Goal: Task Accomplishment & Management: Complete application form

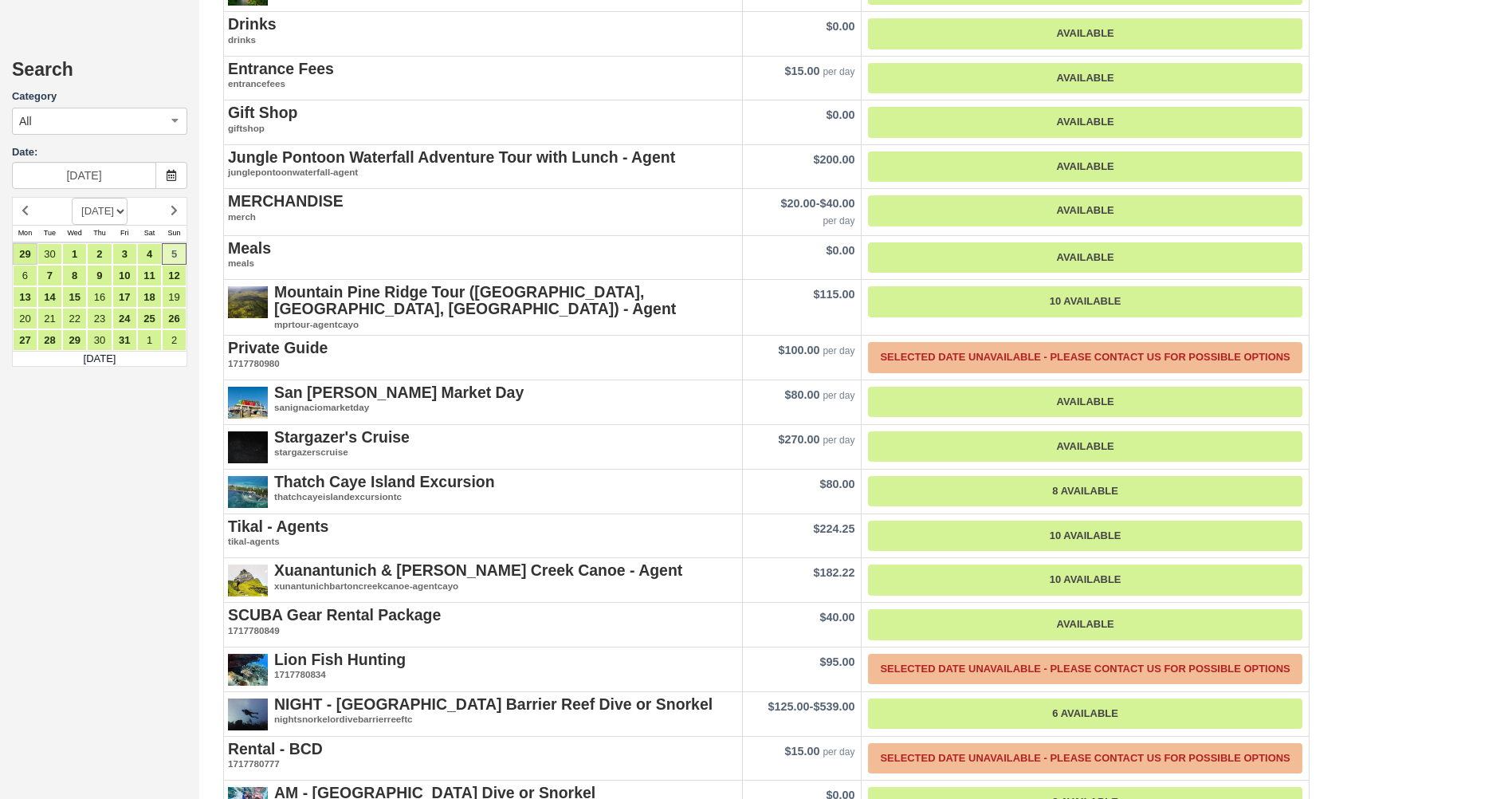
scroll to position [2228, 0]
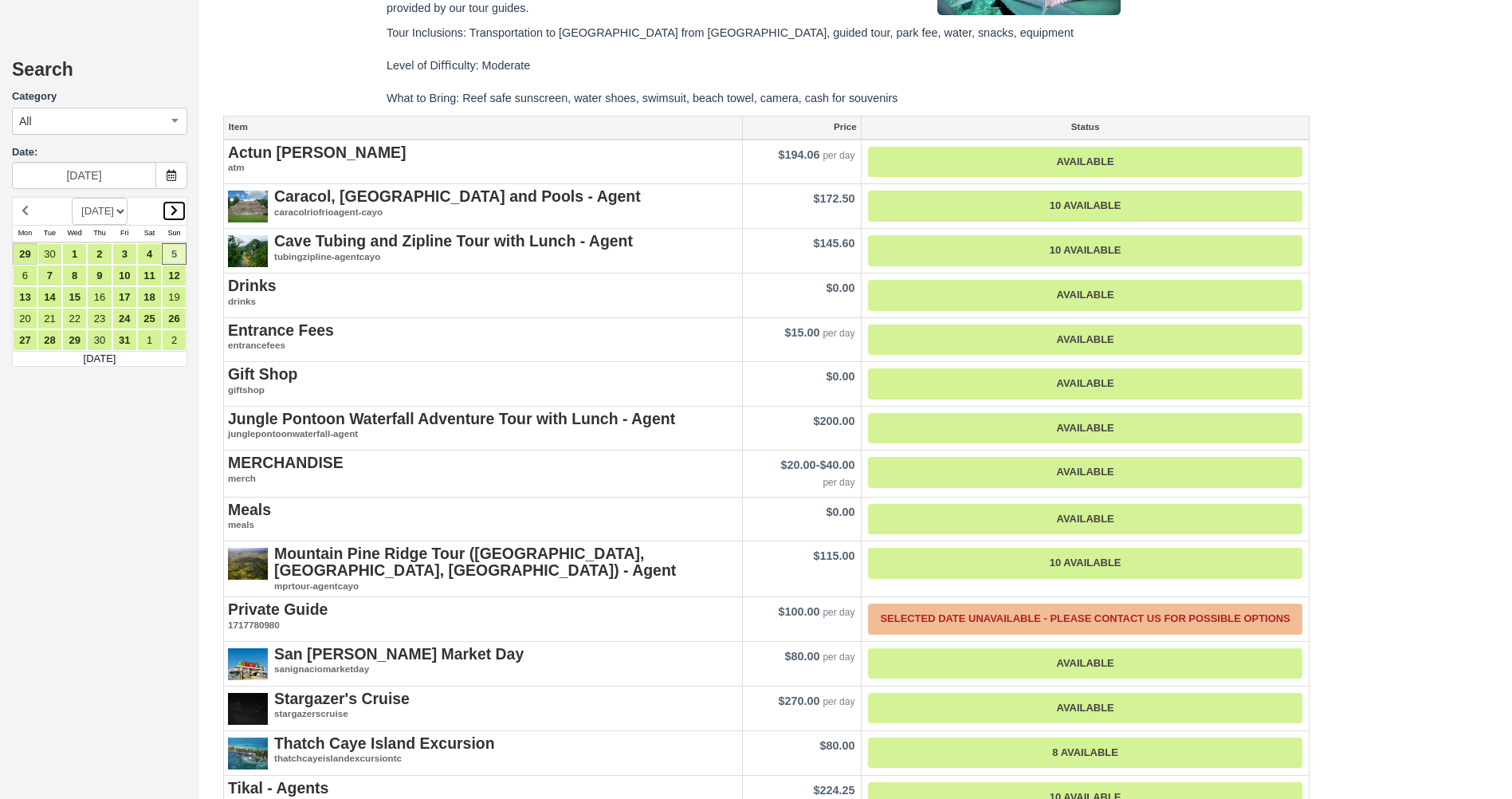
click at [181, 213] on link at bounding box center [174, 210] width 25 height 21
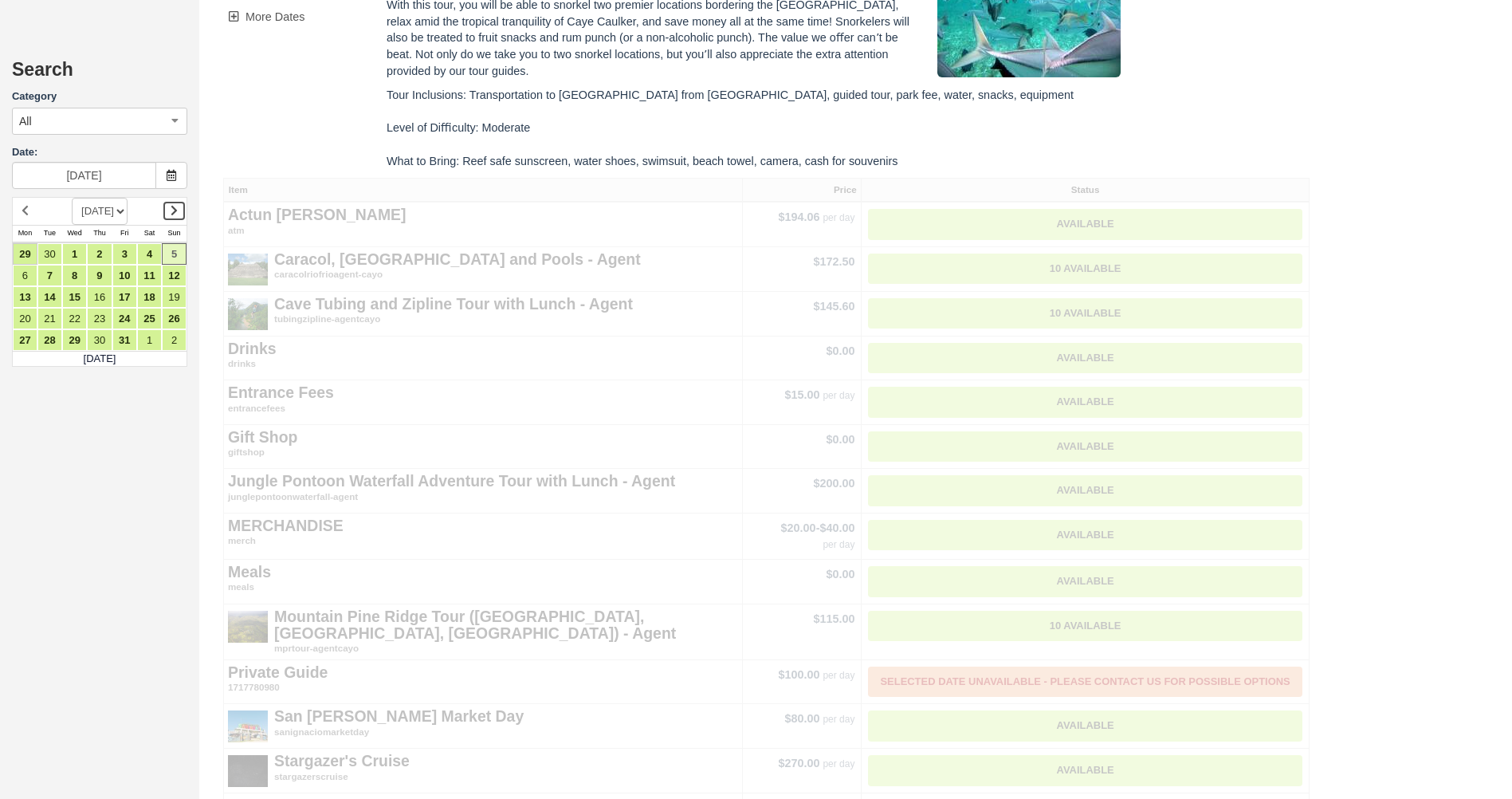
scroll to position [0, 0]
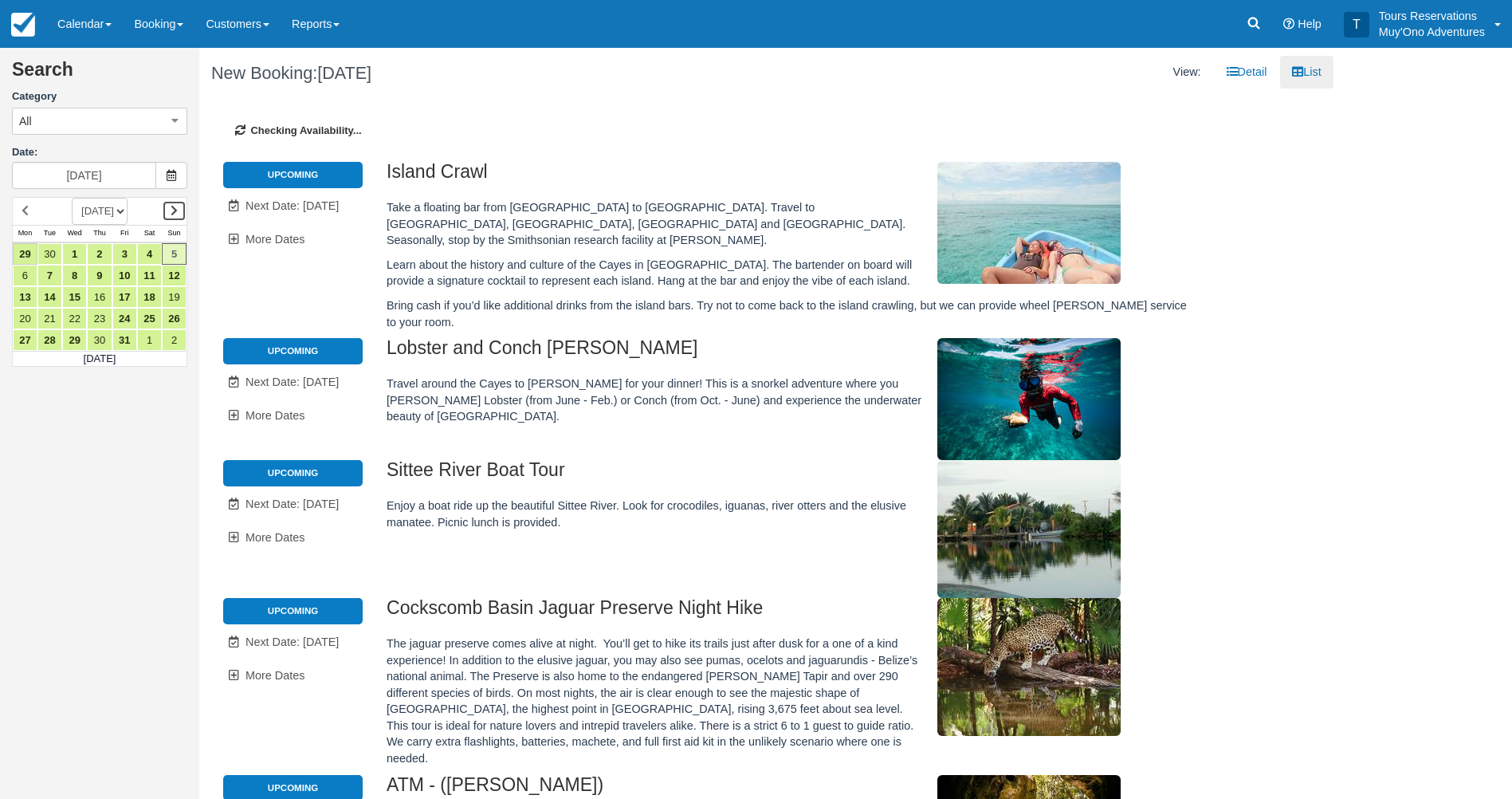
click at [172, 209] on icon at bounding box center [174, 210] width 7 height 11
click at [109, 204] on select "SEPTEMBER 2025 OCTOBER 2025 NOVEMBER 2025 DECEMBER 2025 JANUARY 2026 FEBRUARY 2…" at bounding box center [99, 211] width 56 height 27
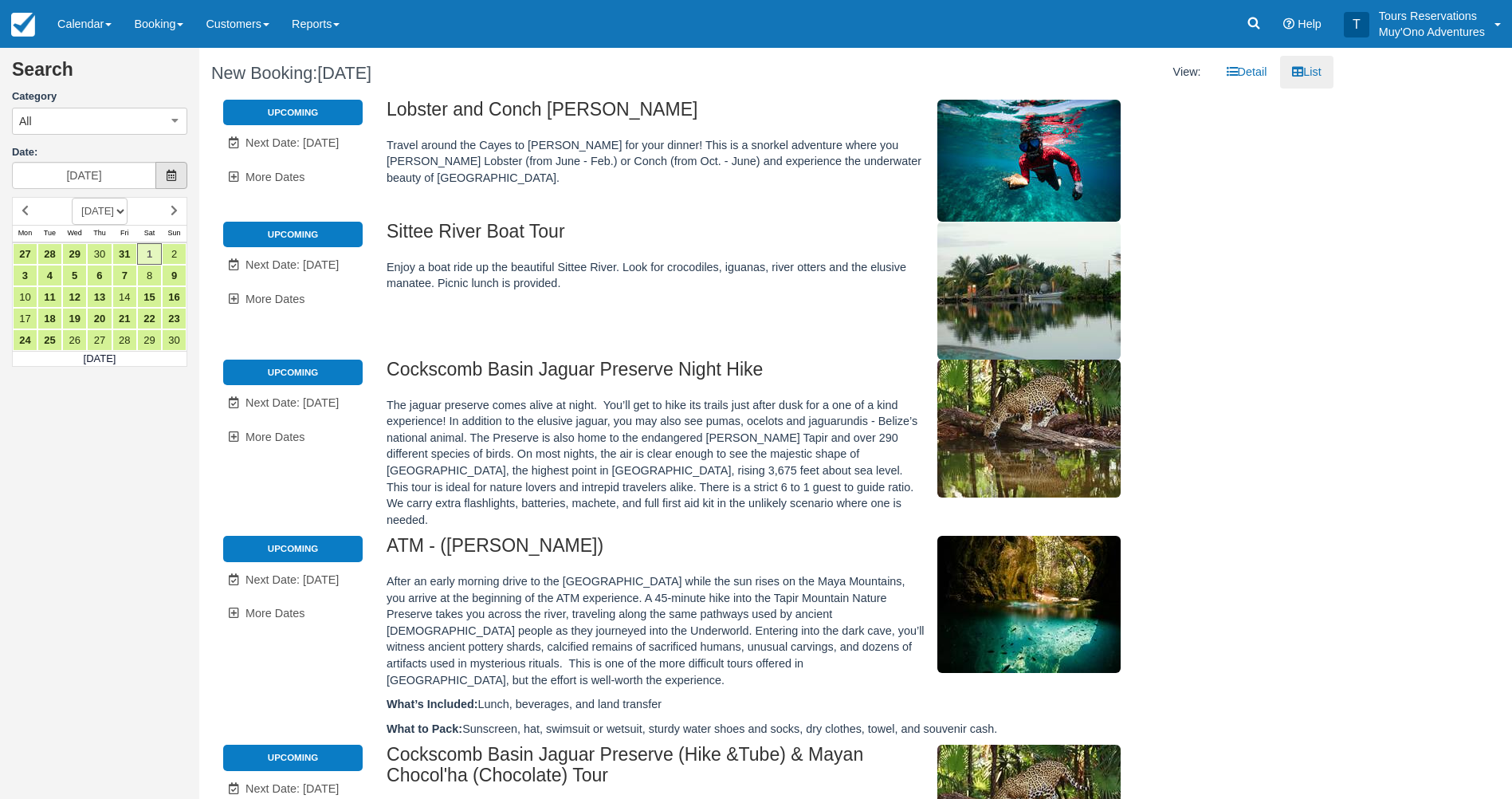
click at [160, 178] on span at bounding box center [171, 175] width 32 height 27
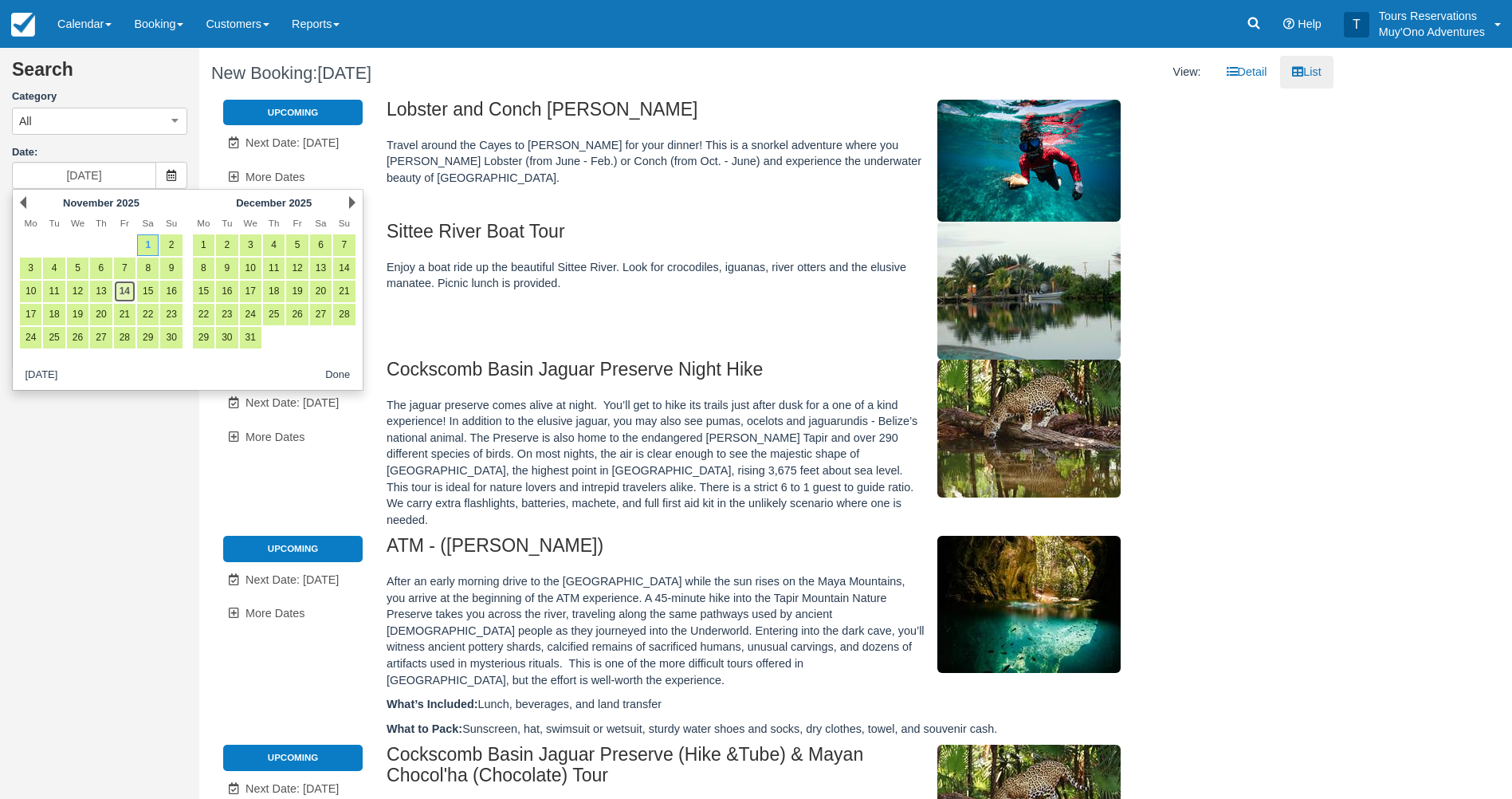
click at [118, 293] on link "14" at bounding box center [124, 291] width 21 height 21
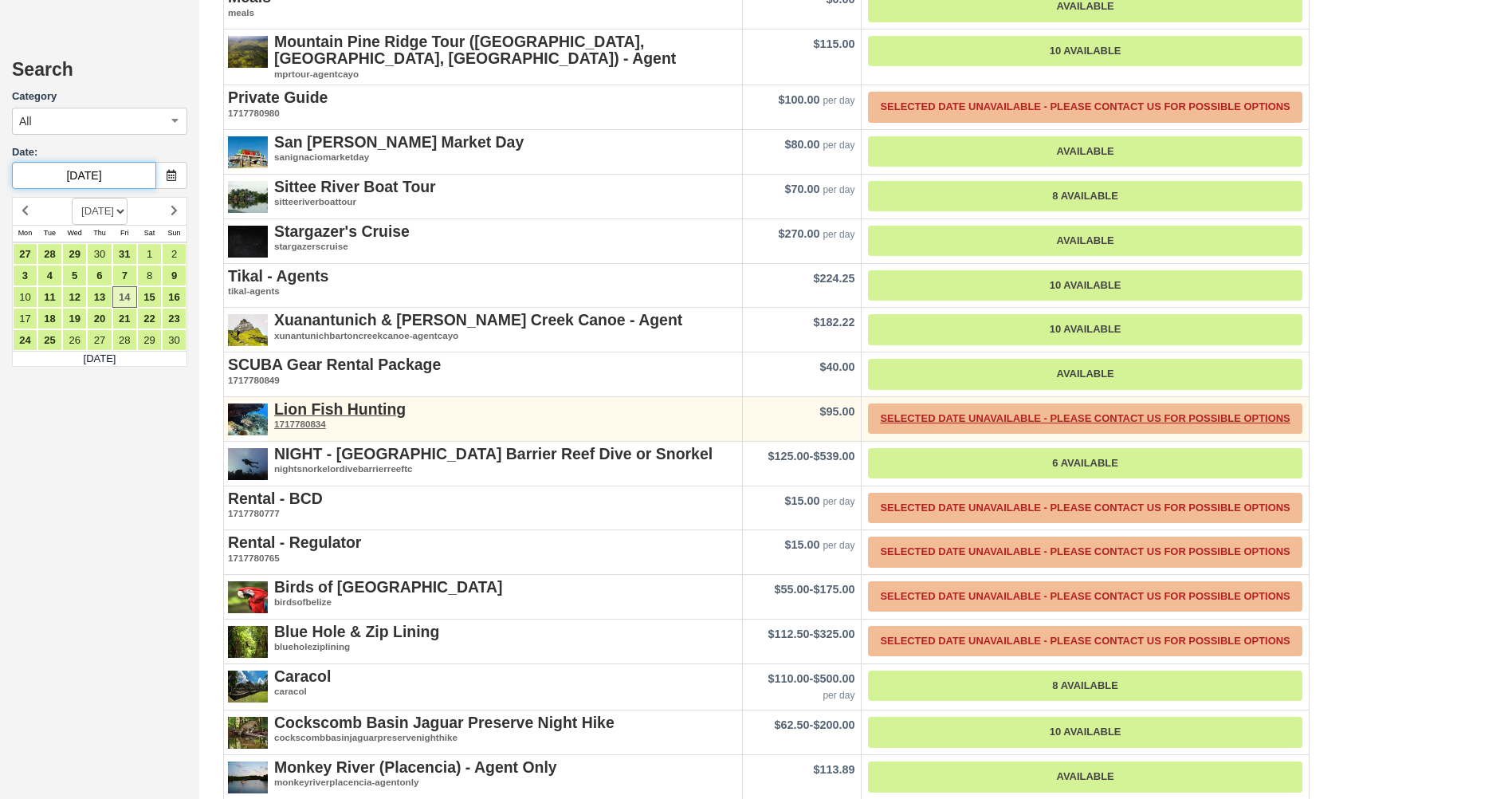
scroll to position [2489, 0]
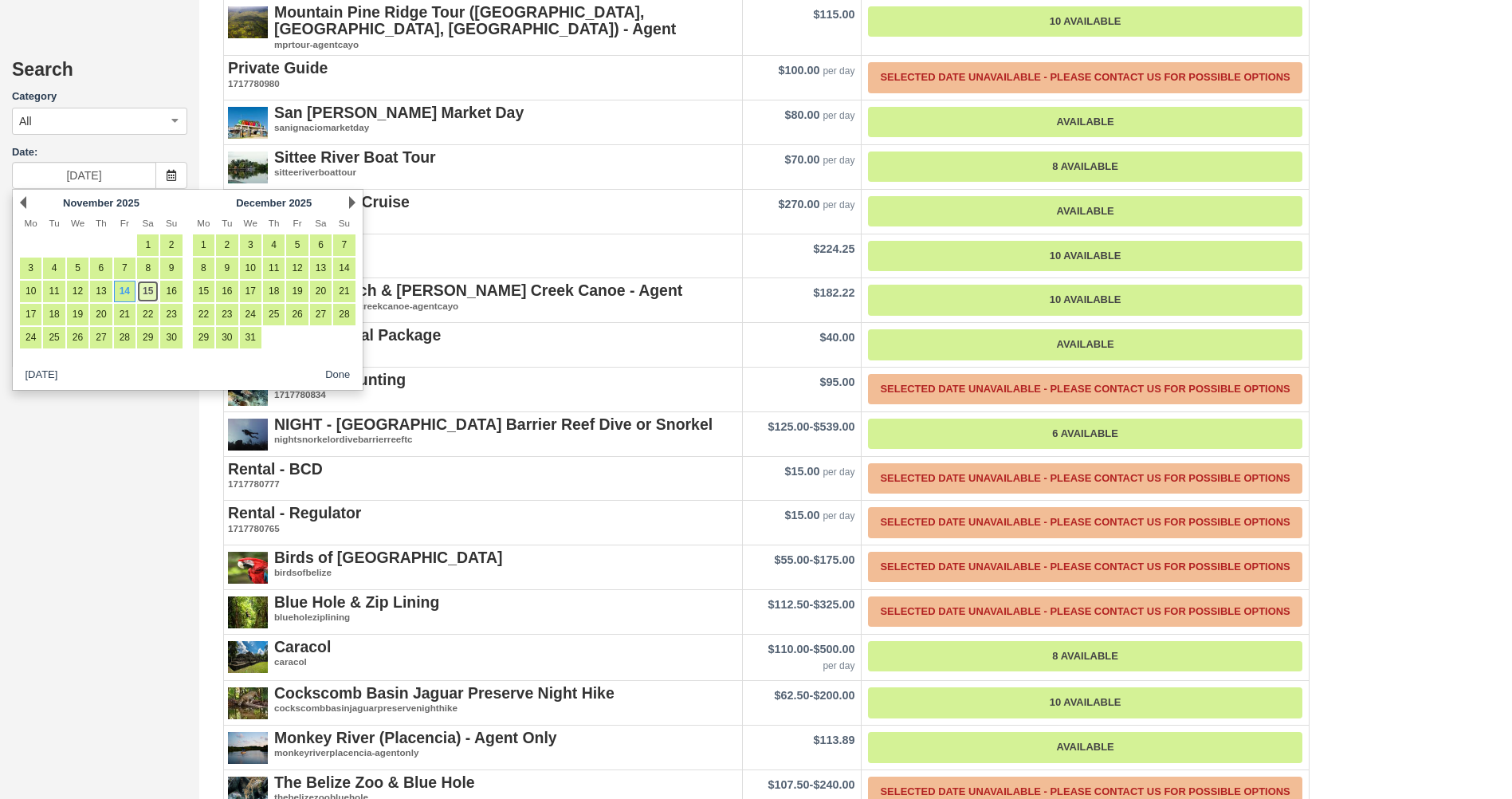
click at [138, 286] on link "15" at bounding box center [147, 291] width 21 height 21
type input "11/15/25"
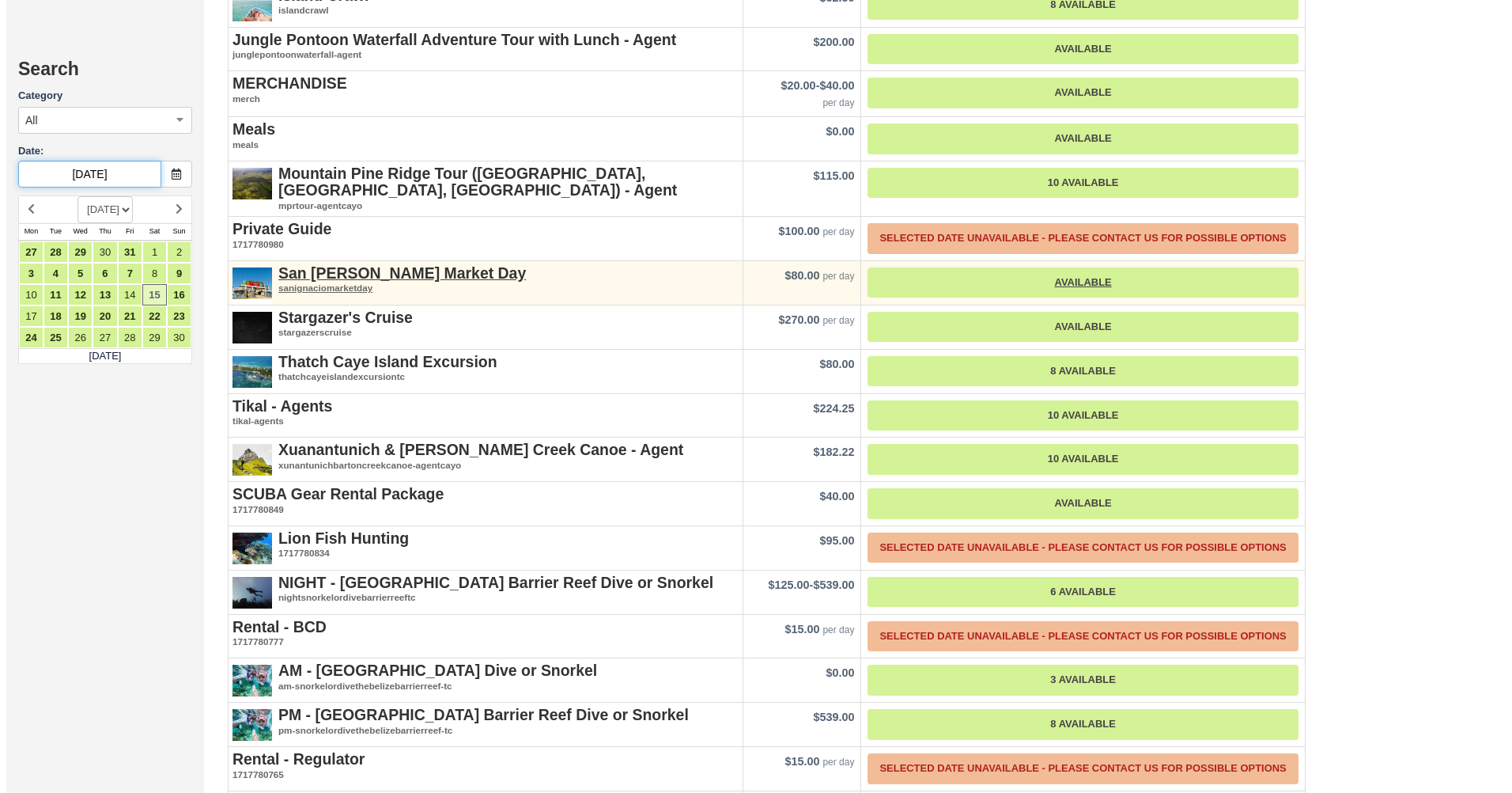
scroll to position [2561, 0]
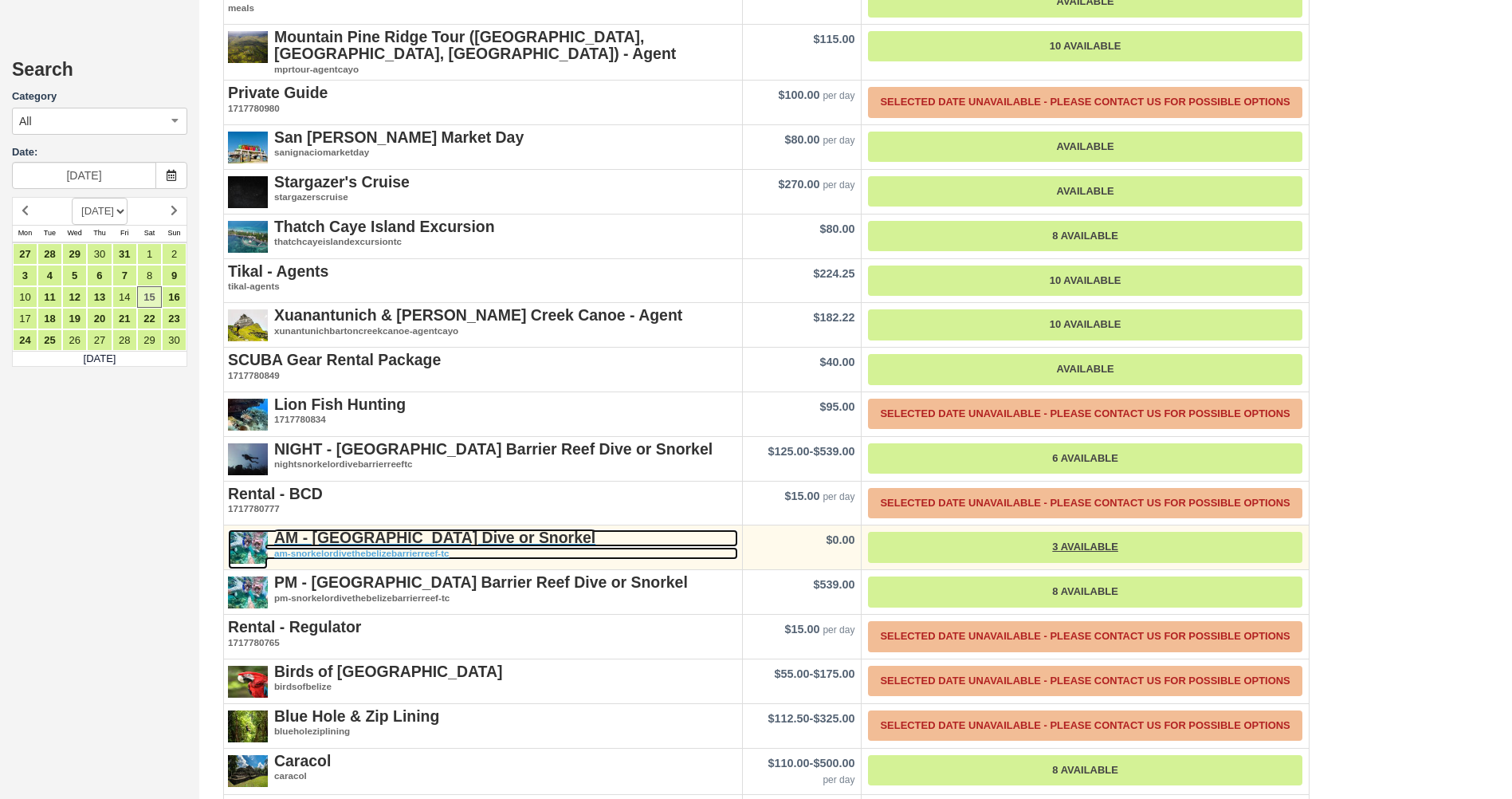
click at [537, 547] on em "am-snorkelordivethebelizebarrierreef-tc" at bounding box center [483, 553] width 510 height 14
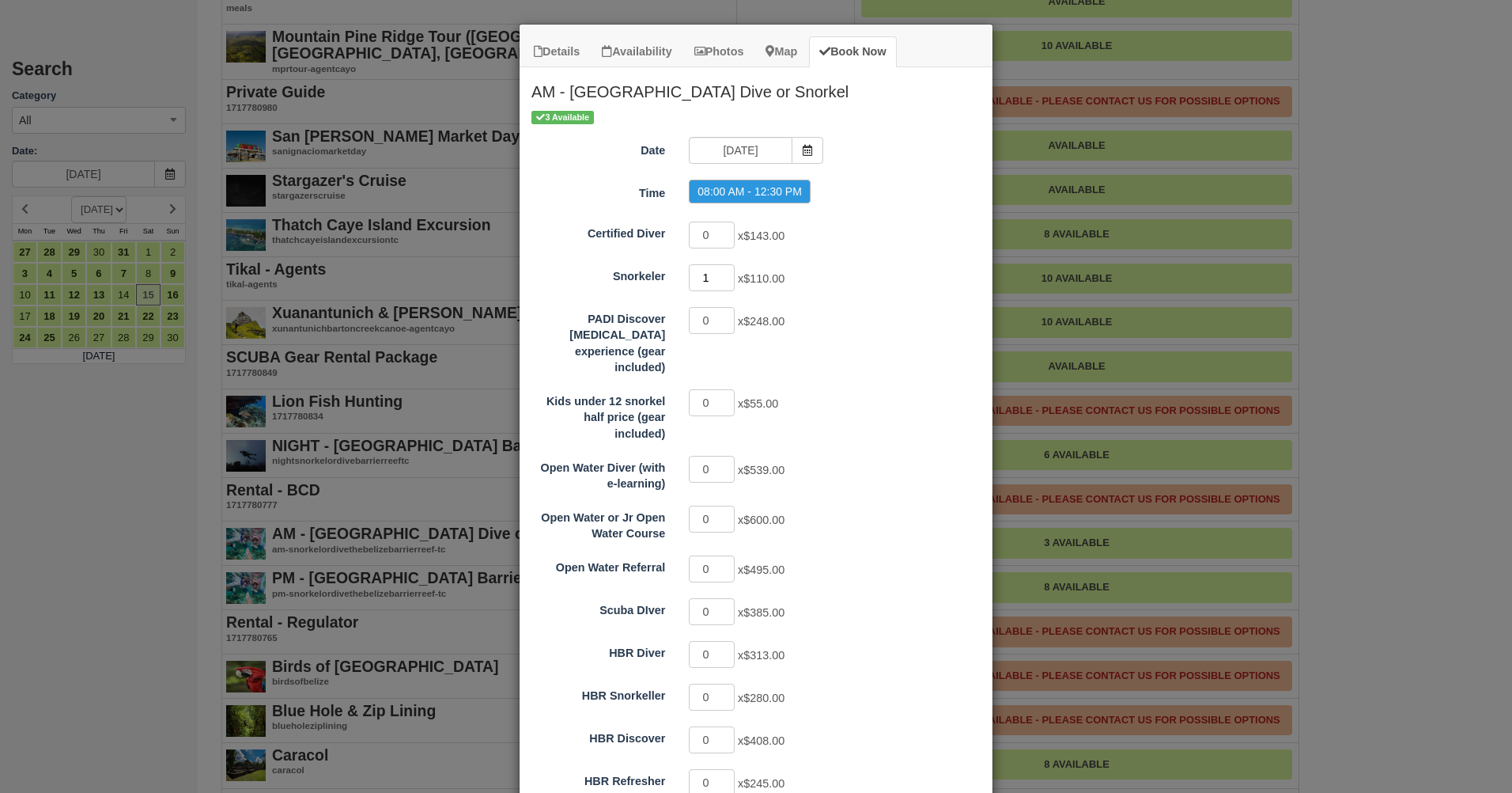
click at [725, 273] on input "1" at bounding box center [711, 278] width 46 height 27
type input "2"
click at [723, 273] on input "2" at bounding box center [711, 278] width 46 height 27
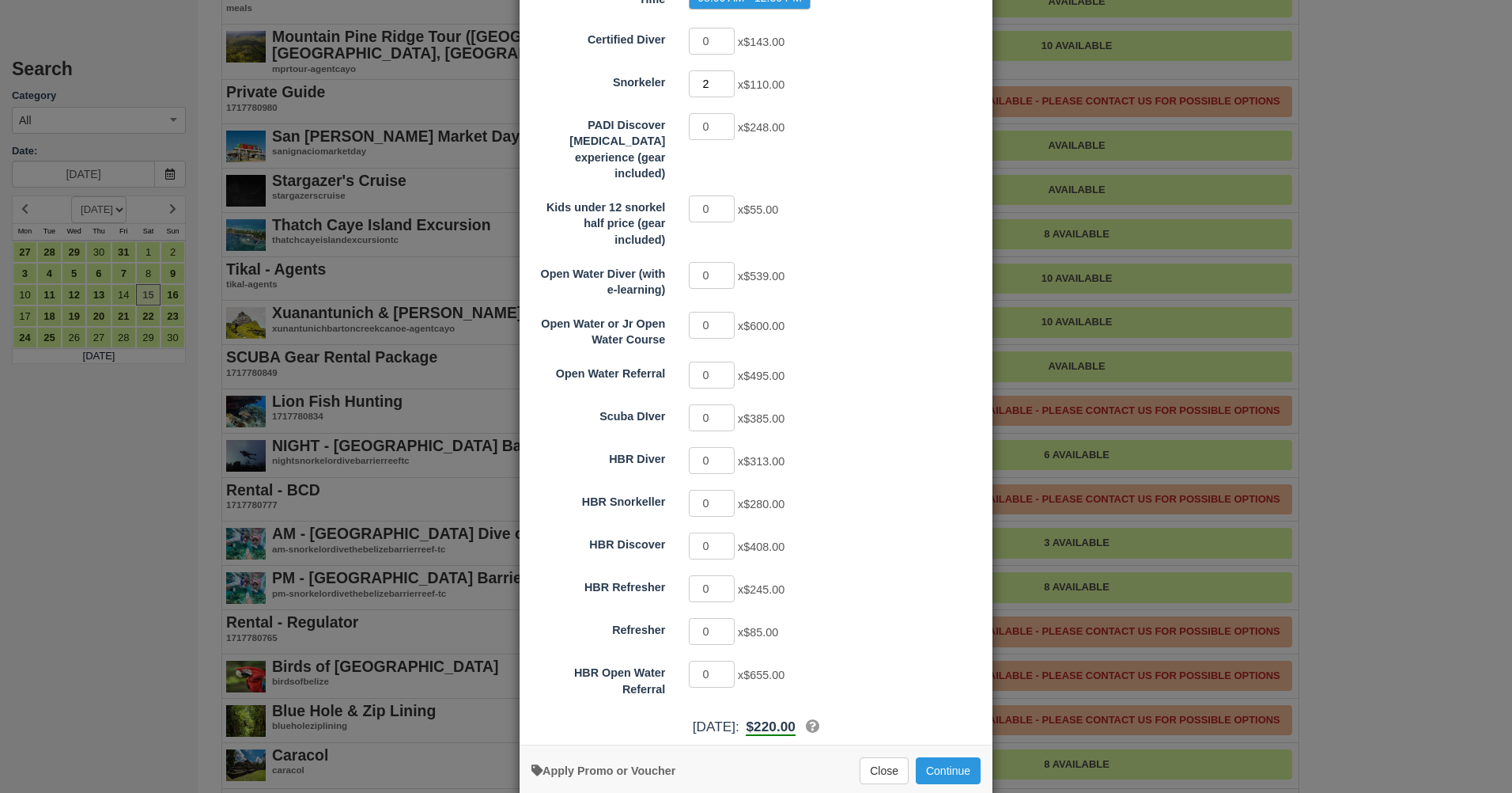
scroll to position [205, 0]
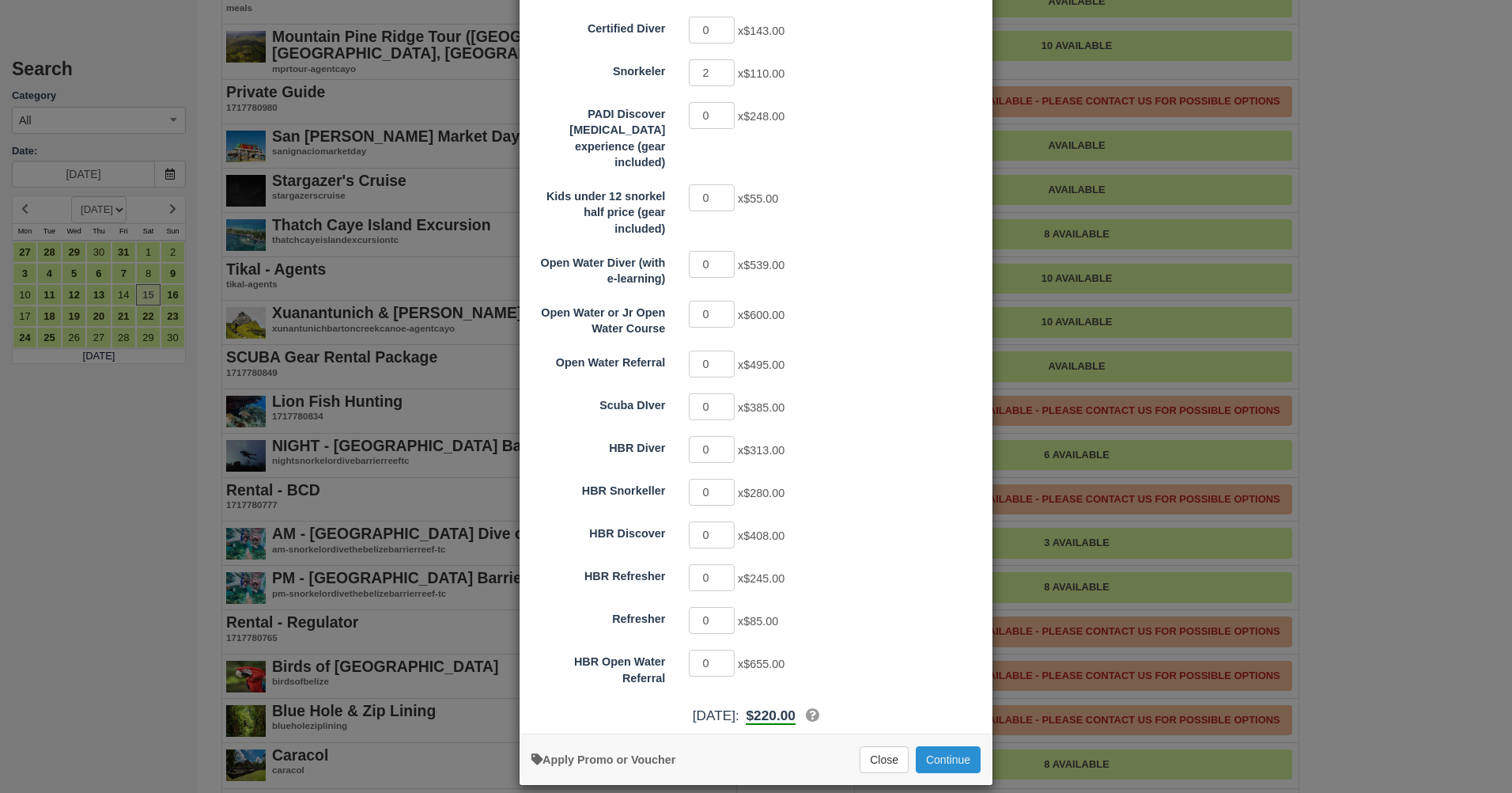
click at [968, 746] on button "Continue" at bounding box center [948, 760] width 65 height 27
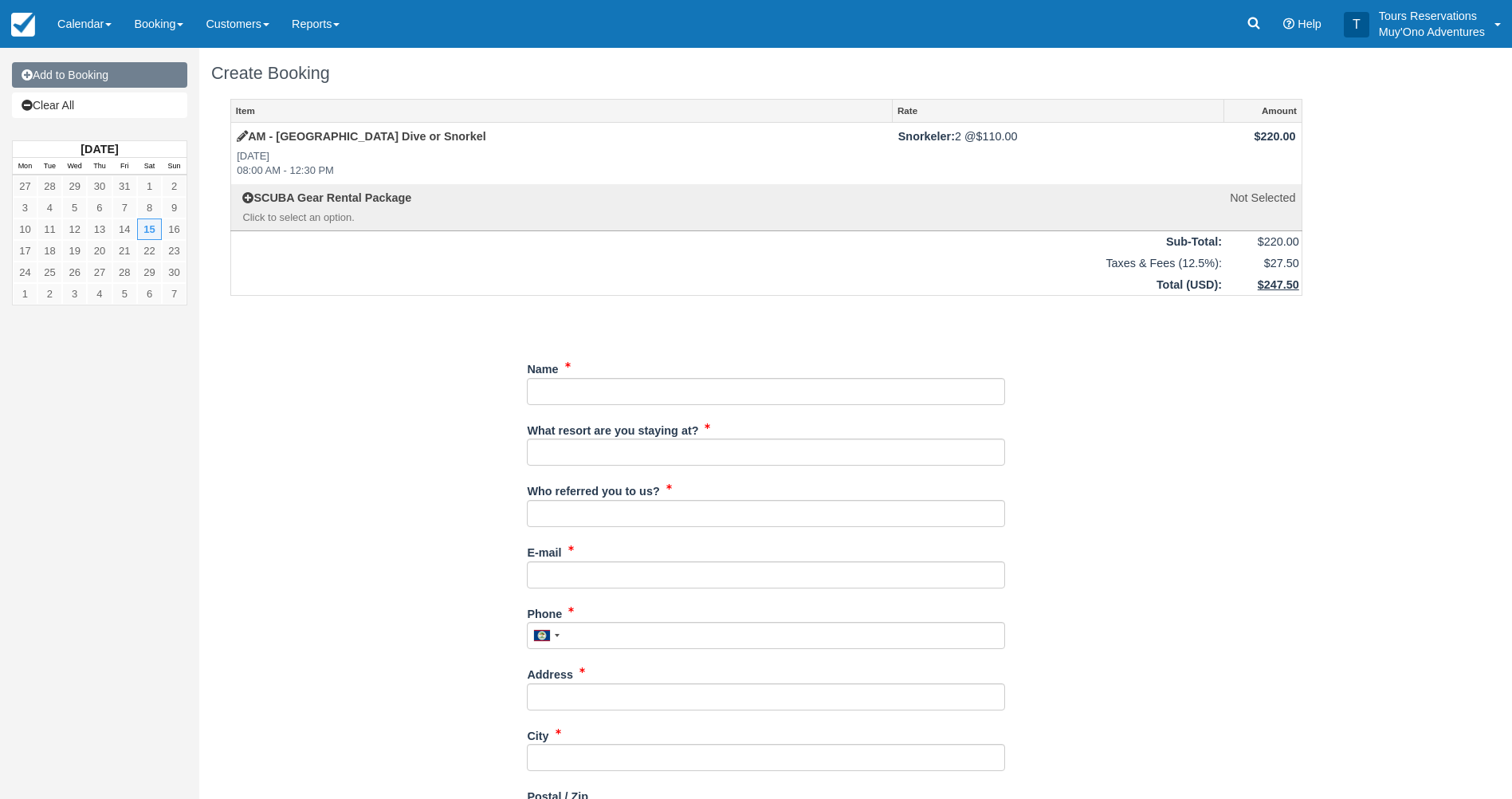
click at [80, 83] on link "Add to Booking" at bounding box center [99, 75] width 175 height 26
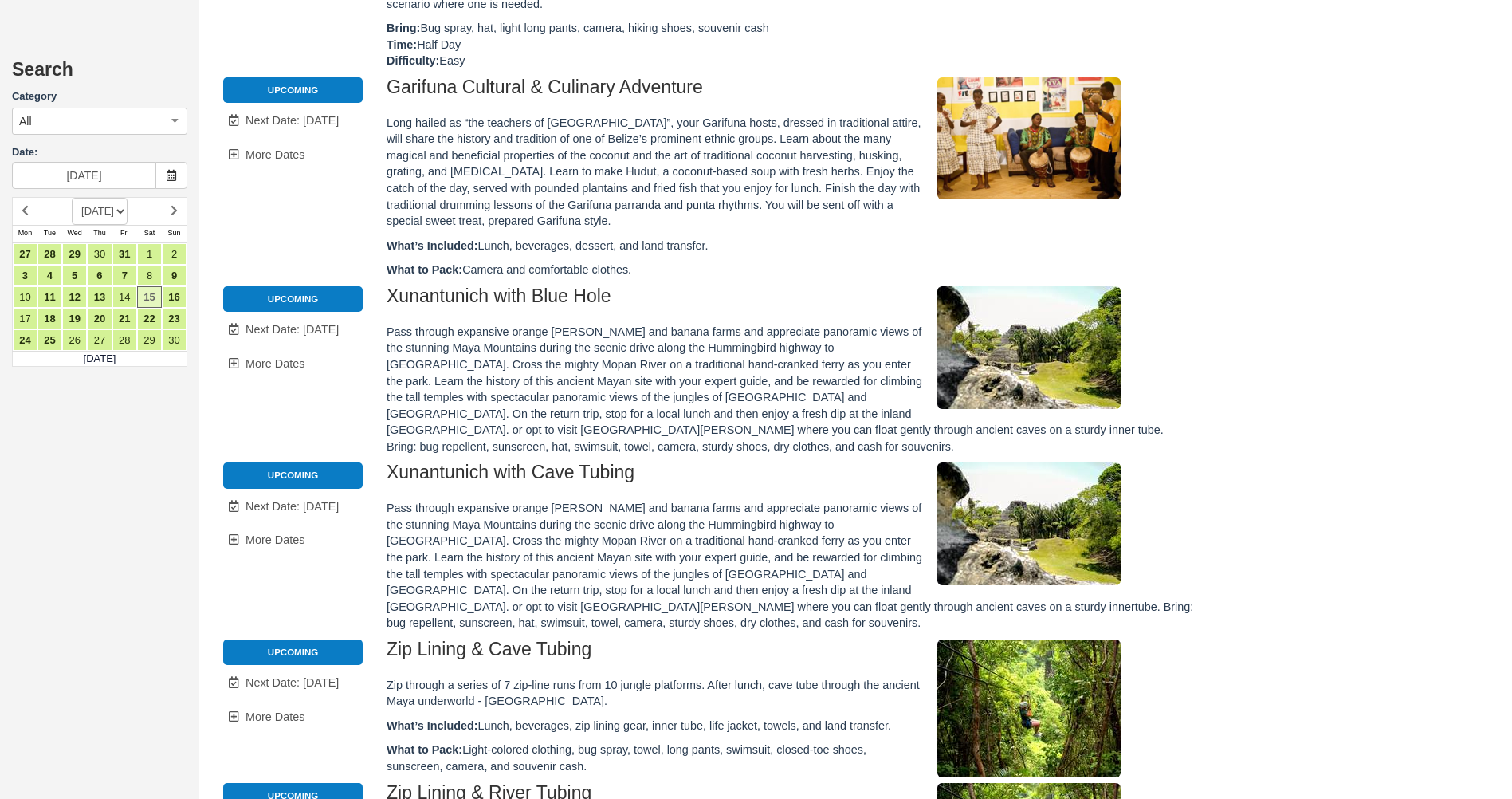
scroll to position [956, 0]
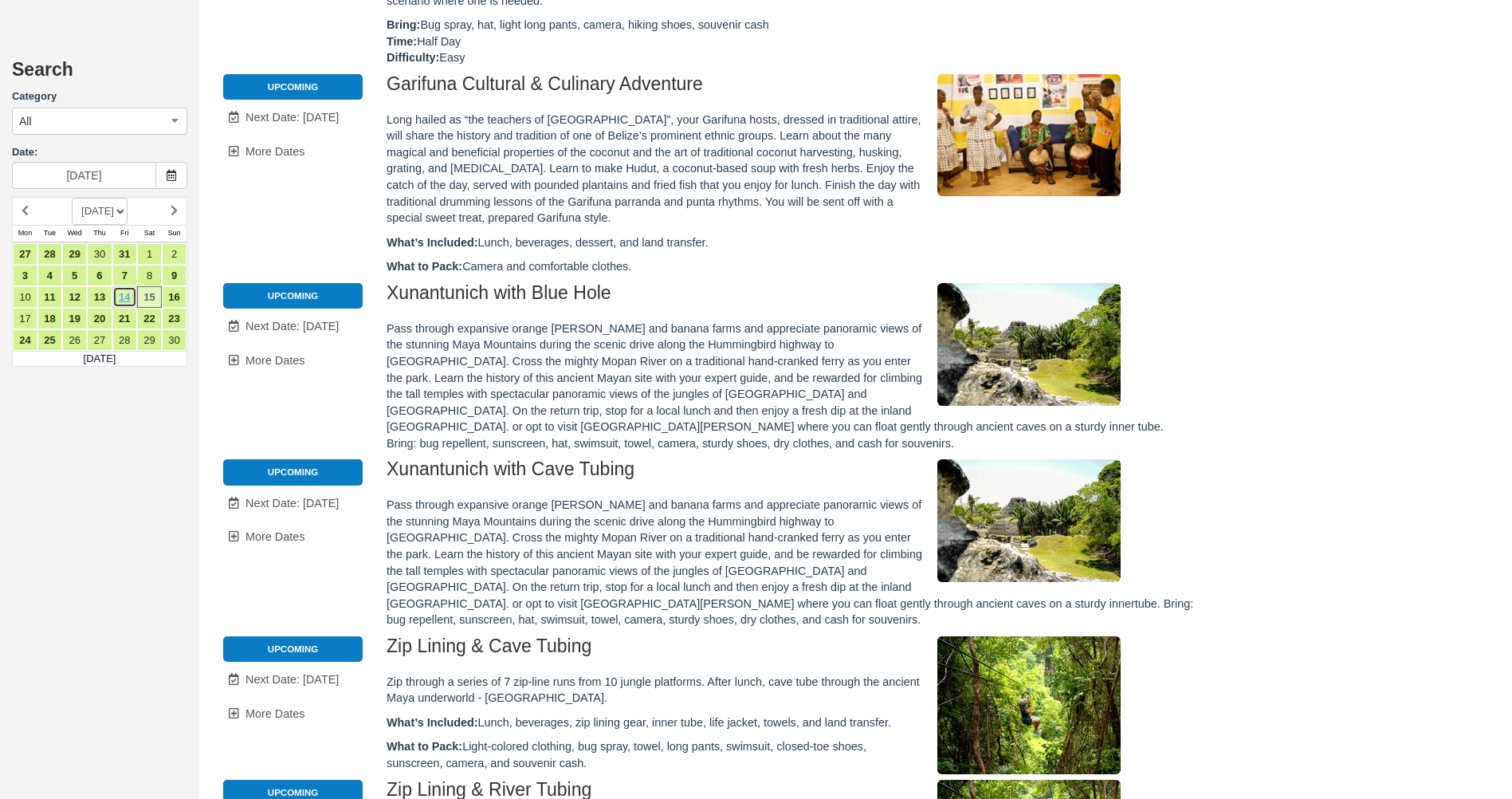
click at [127, 298] on link "14" at bounding box center [124, 296] width 25 height 21
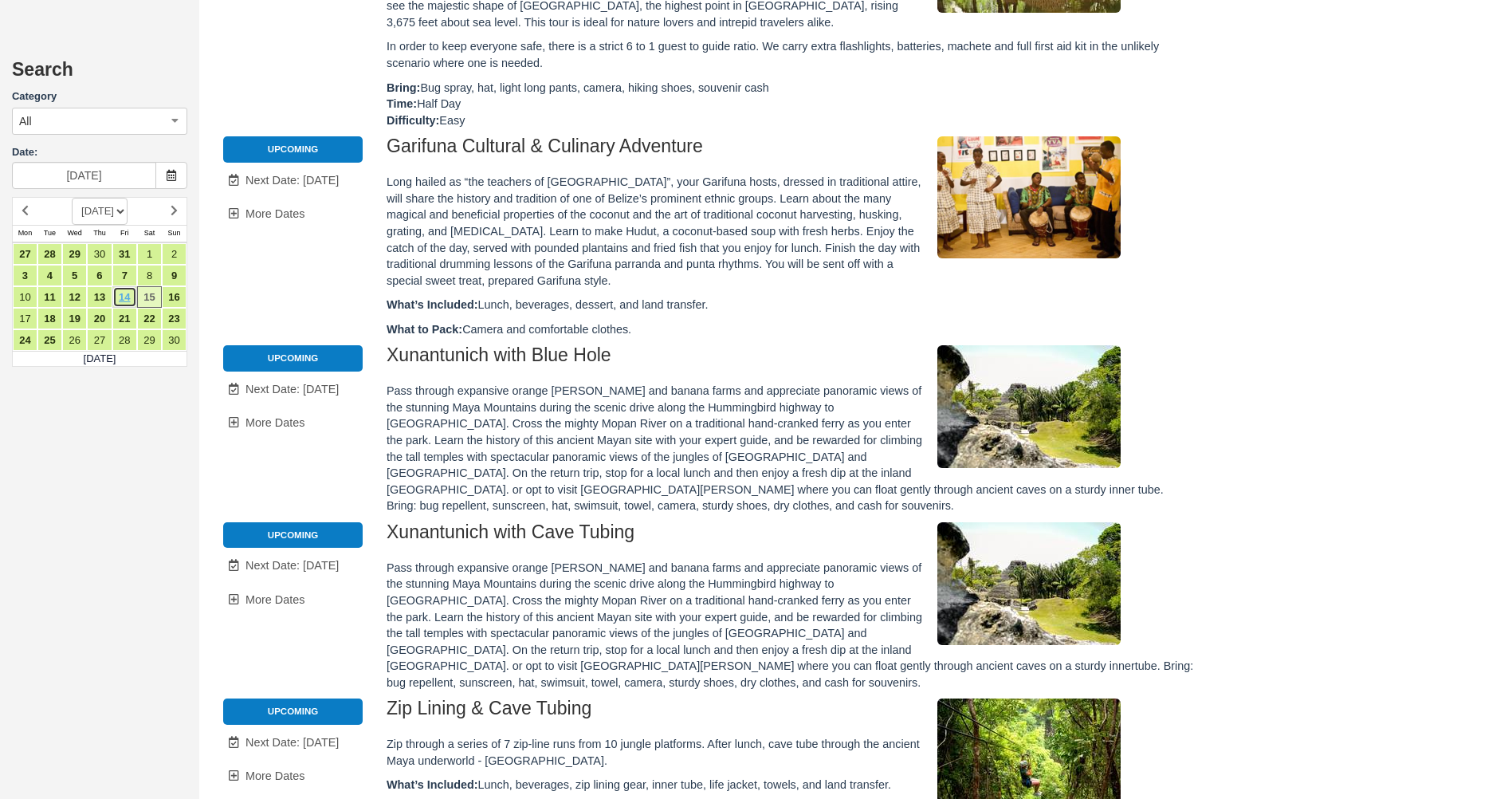
scroll to position [0, 0]
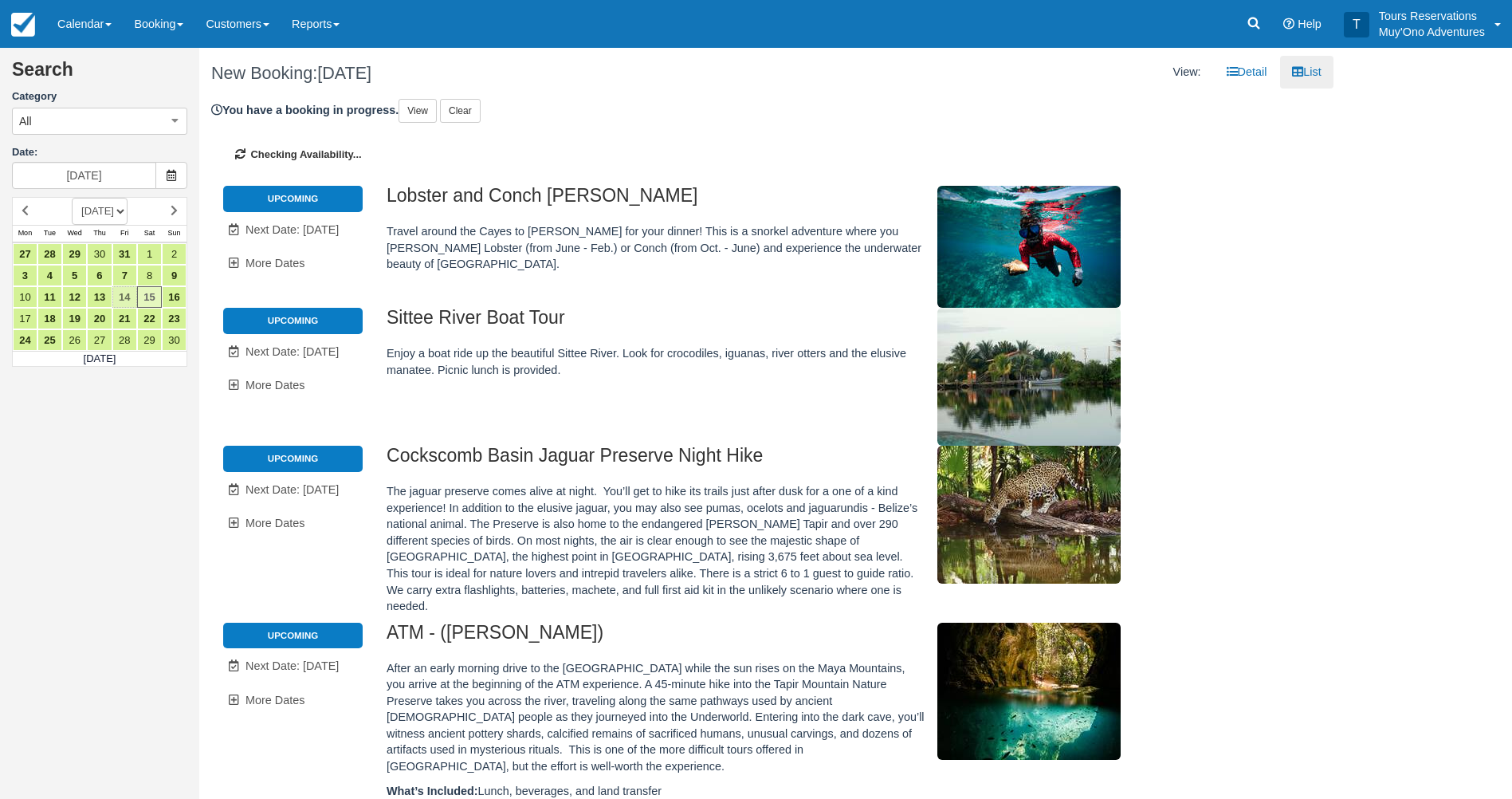
type input "11/14/25"
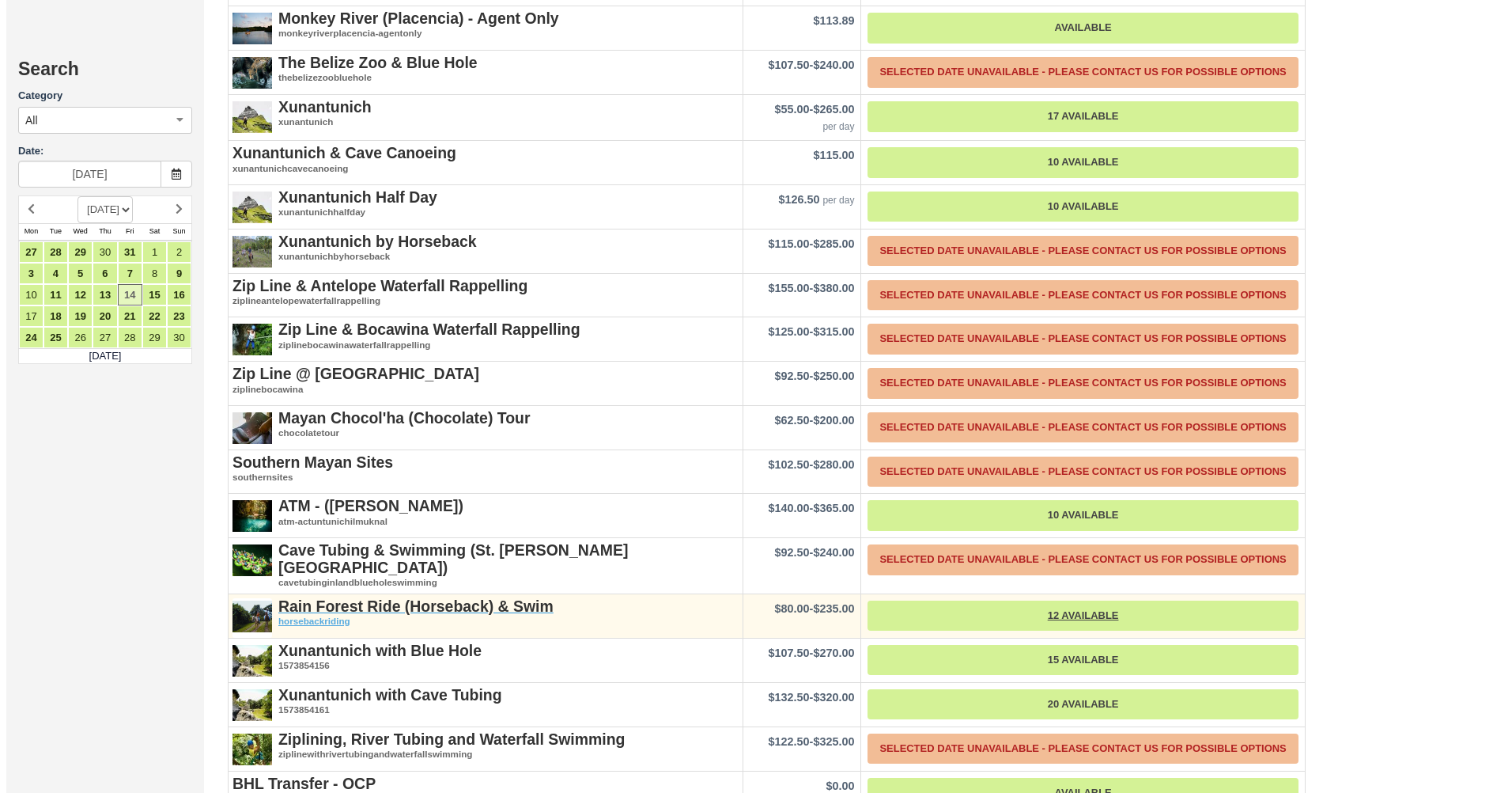
scroll to position [3243, 0]
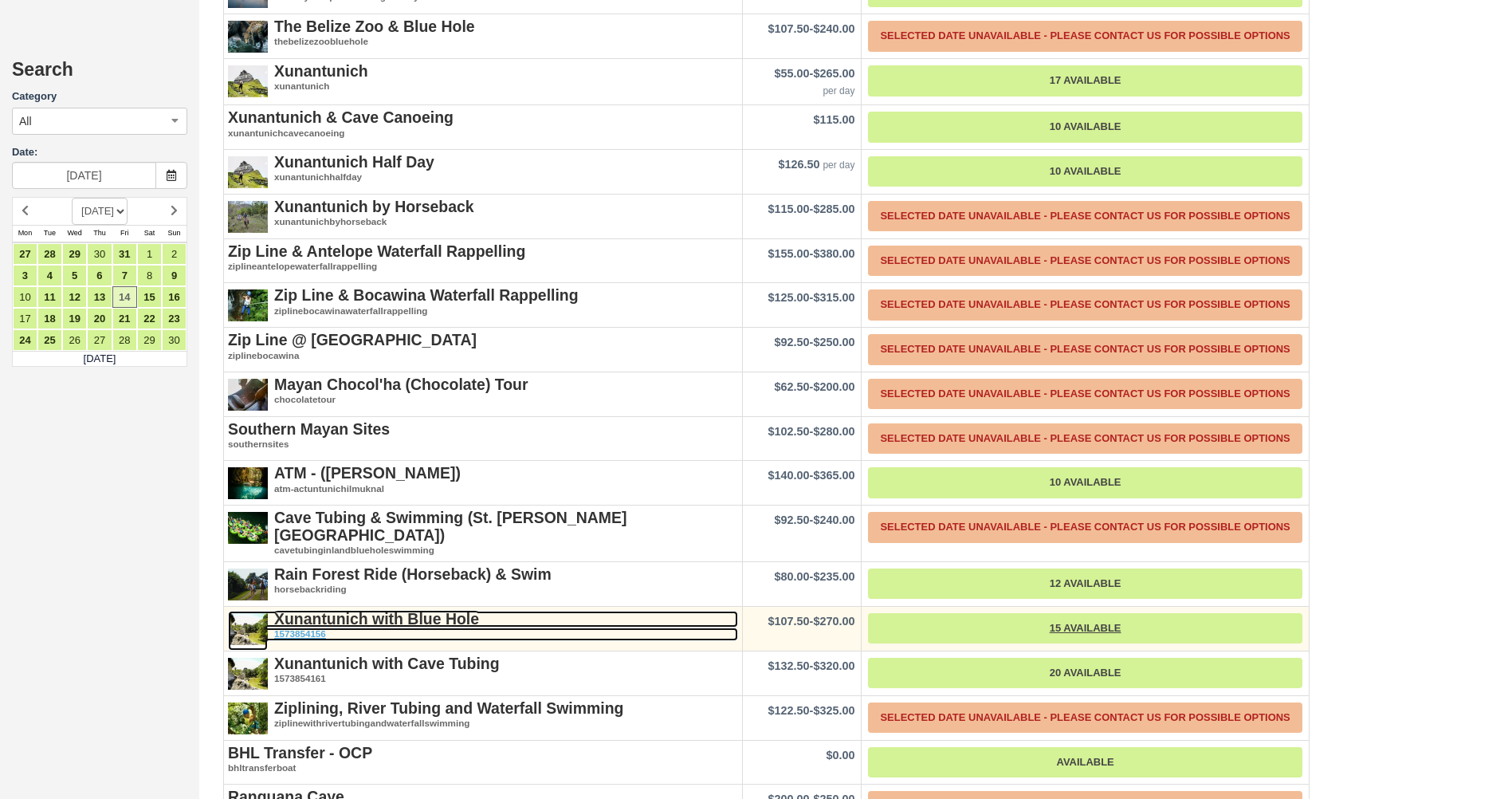
click at [441, 627] on em "1573854156" at bounding box center [483, 634] width 510 height 14
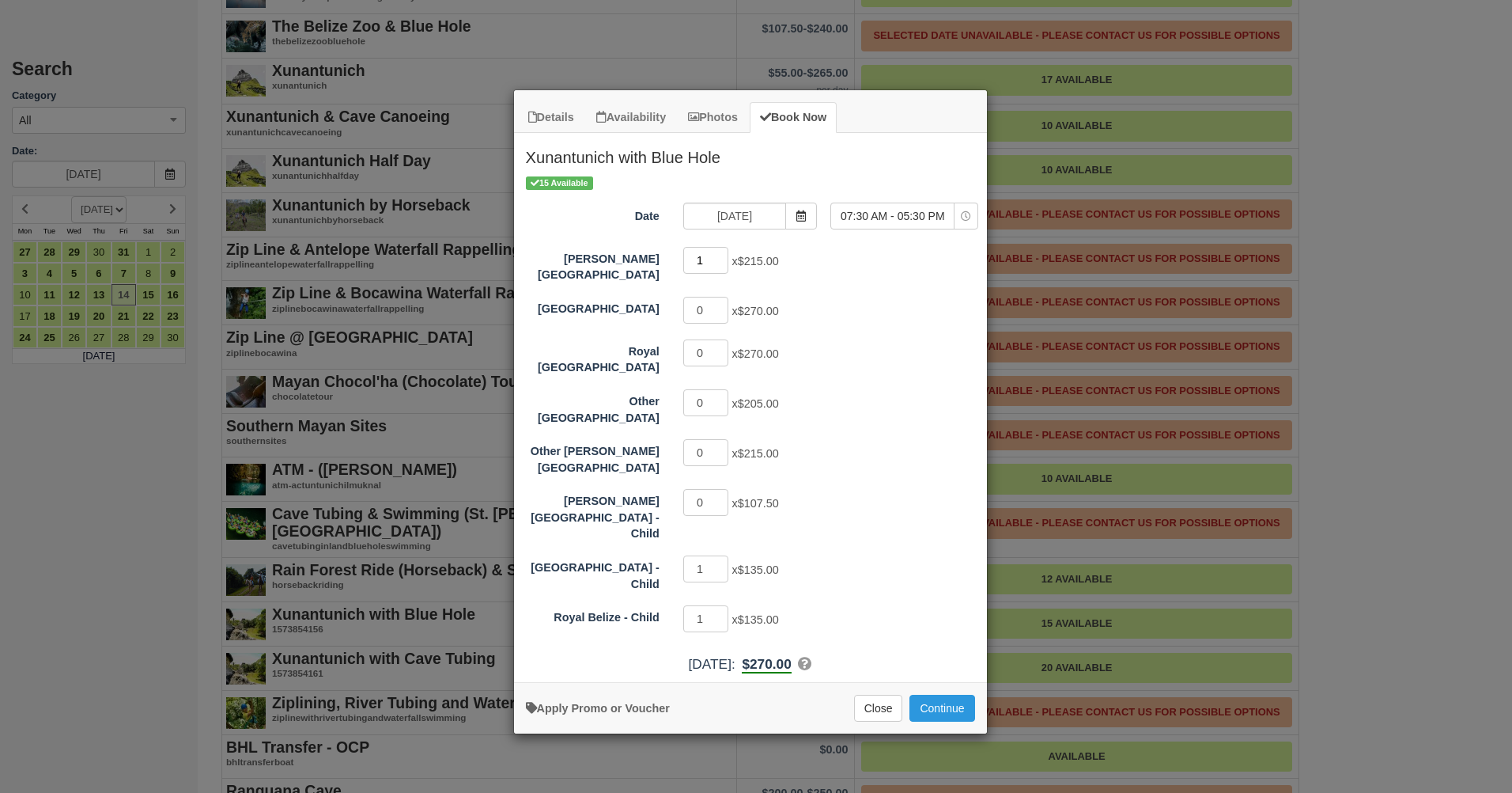
click at [717, 256] on input "1" at bounding box center [706, 261] width 46 height 27
type input "2"
click at [717, 256] on input "2" at bounding box center [706, 261] width 46 height 27
type input "0"
click at [724, 555] on input "0" at bounding box center [706, 569] width 46 height 27
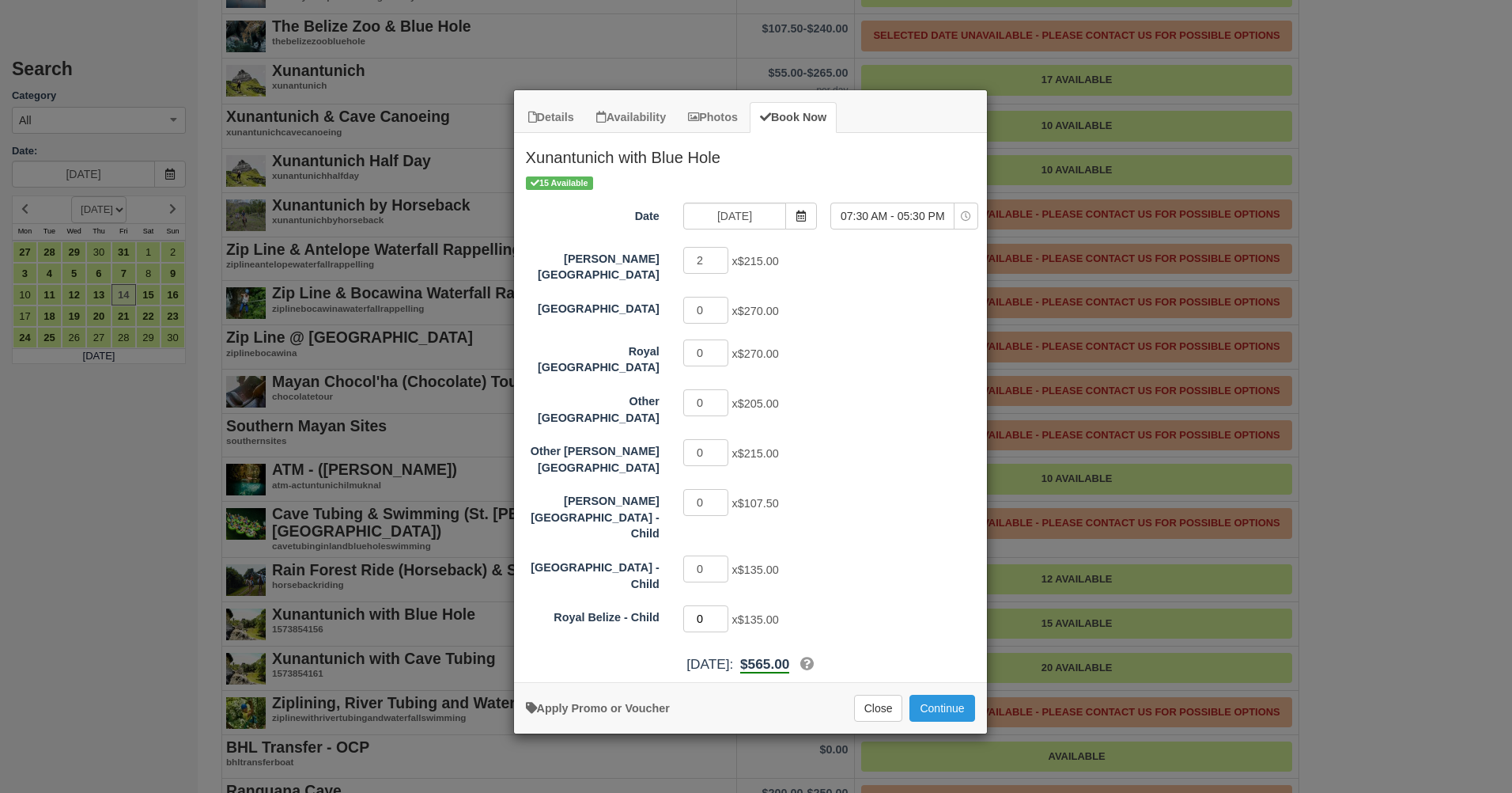
type input "0"
click at [722, 605] on input "0" at bounding box center [706, 619] width 46 height 27
click at [970, 695] on button "Continue" at bounding box center [941, 708] width 65 height 27
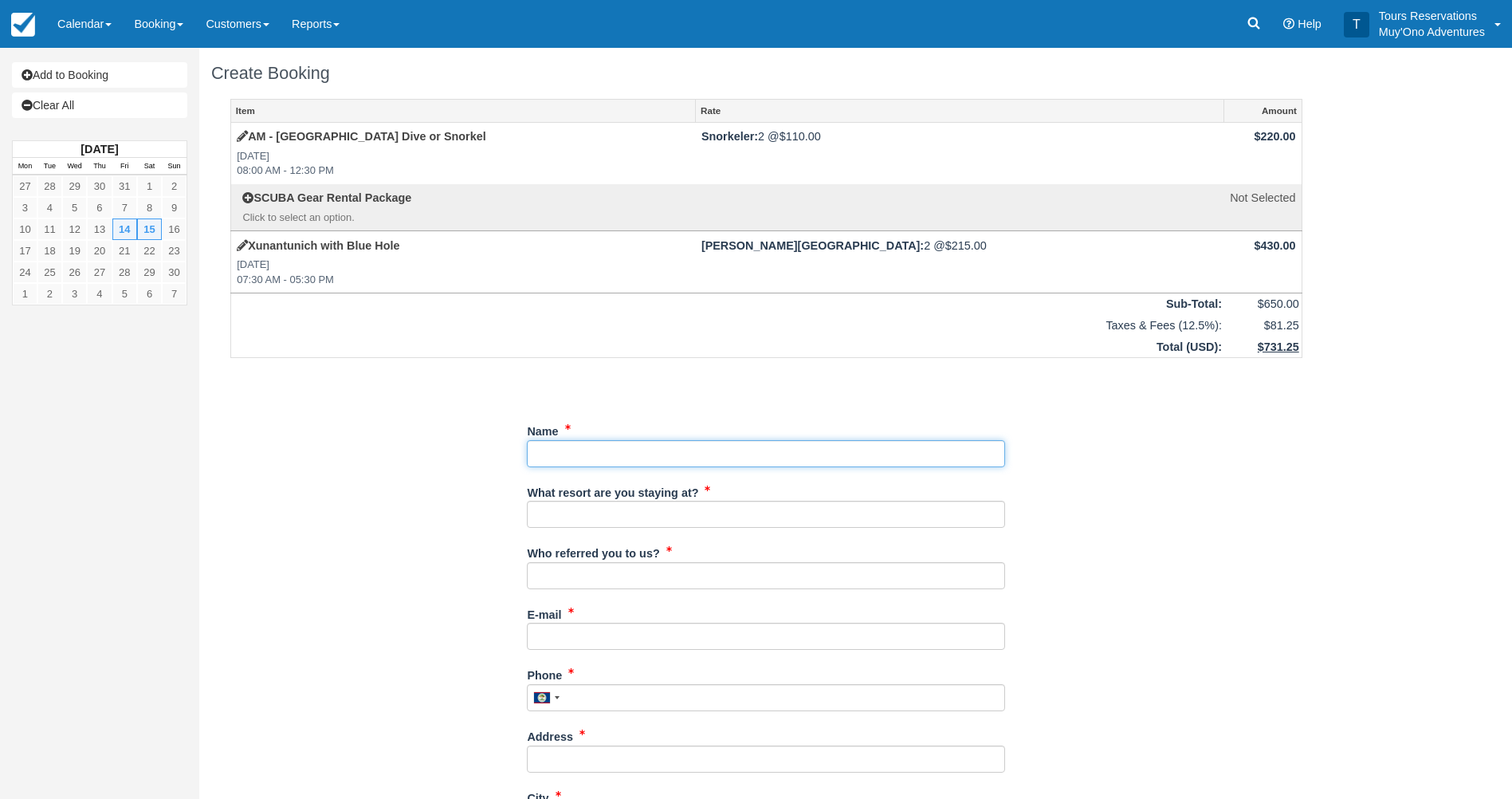
click at [622, 460] on input "Name" at bounding box center [766, 453] width 478 height 27
paste input "Jacob Thompson"
type input "Jacob Thompson"
drag, startPoint x: 623, startPoint y: 501, endPoint x: 624, endPoint y: 509, distance: 8.1
click at [623, 501] on input "What resort are you staying at?" at bounding box center [766, 514] width 478 height 27
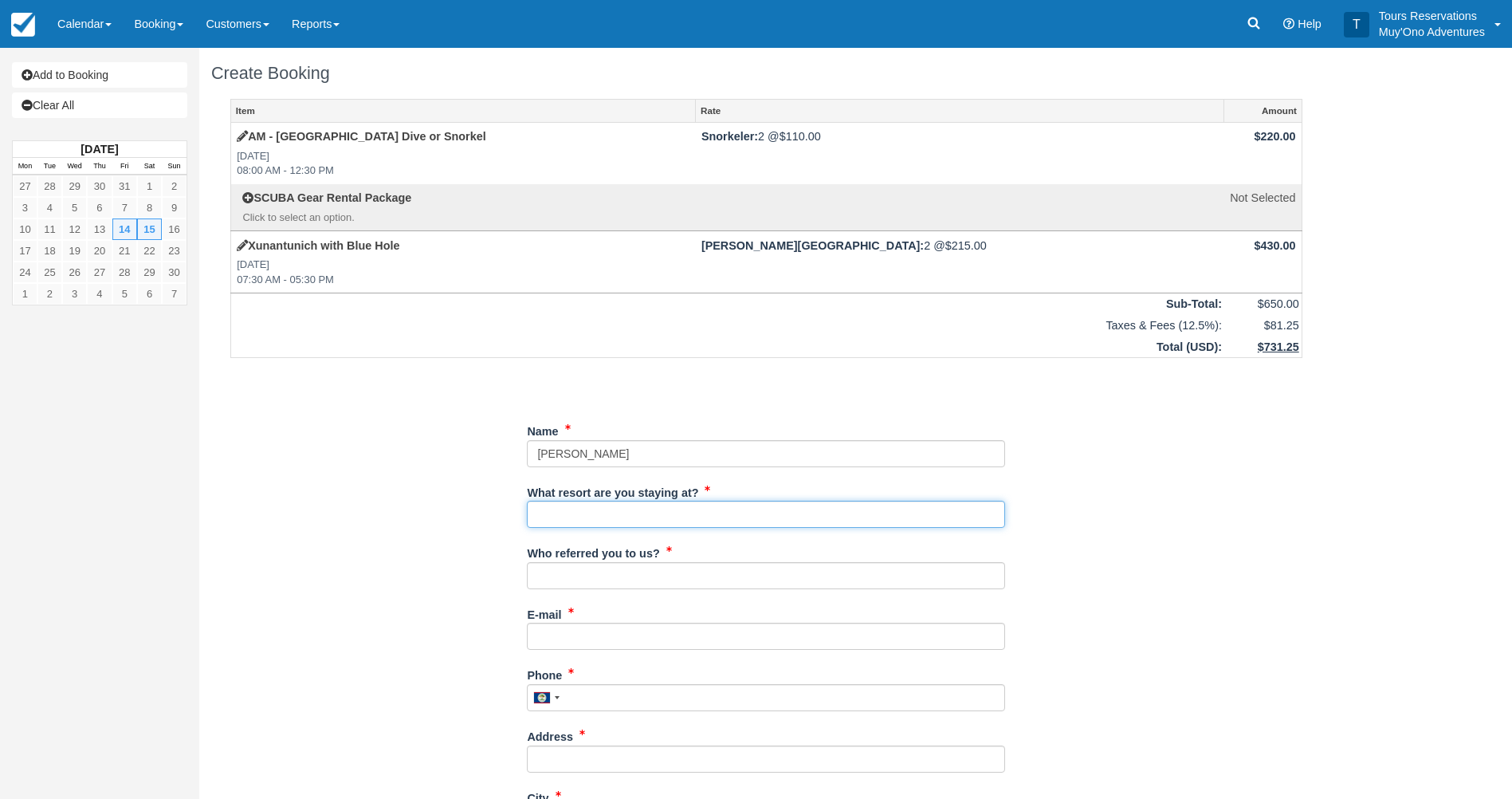
type input "Thatch Caye"
drag, startPoint x: 643, startPoint y: 525, endPoint x: 420, endPoint y: 519, distance: 223.1
click at [420, 519] on div "Item Rate Amount AM - Belize Barrier Reef Dive or Snorkel Sat Nov 15, 2025 08:0…" at bounding box center [767, 731] width 1111 height 1264
click at [577, 513] on input "What resort are you staying at?" at bounding box center [766, 514] width 478 height 27
type input "Hopkins Bay"
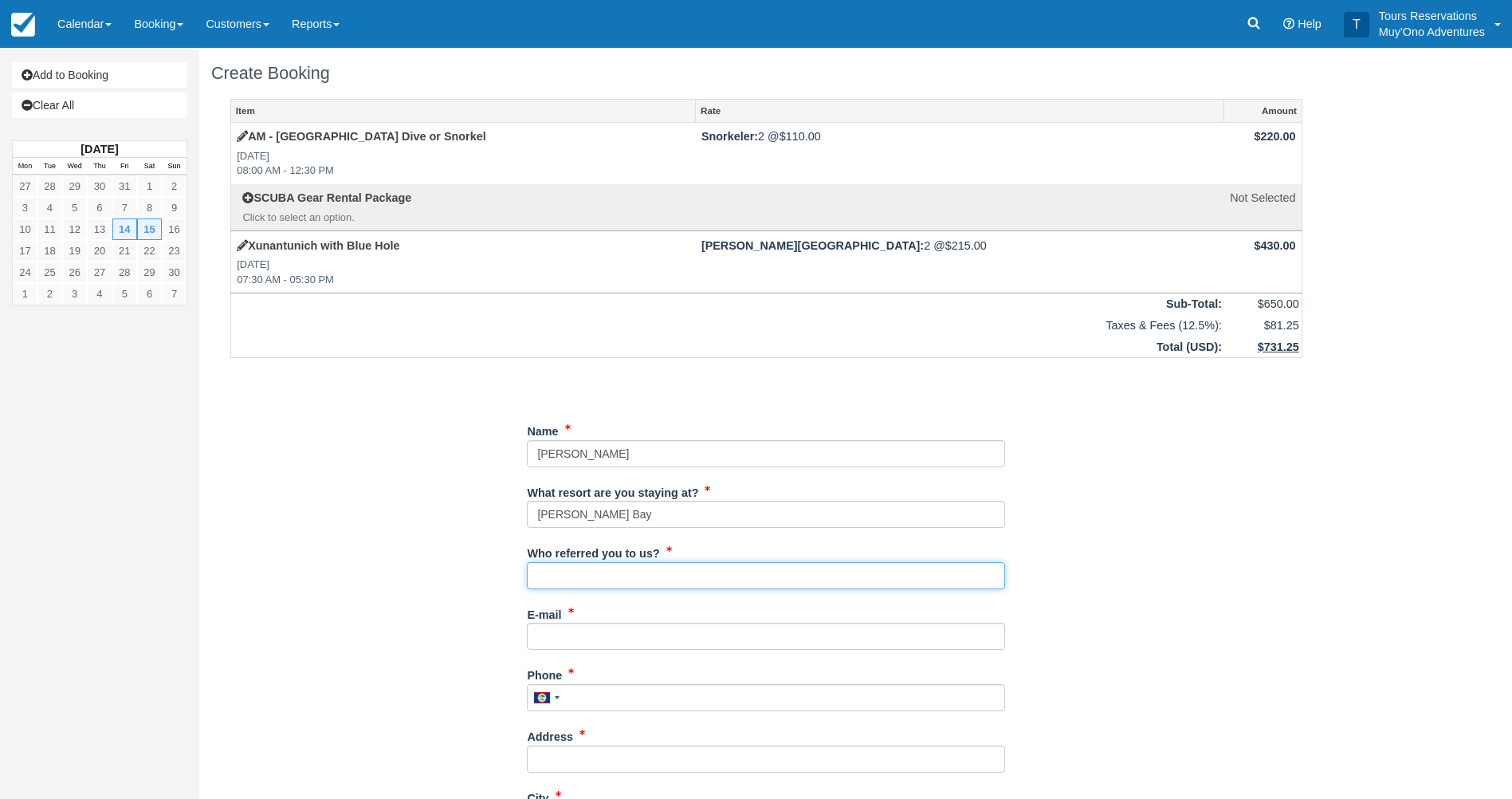
click at [572, 586] on input "Who referred you to us?" at bounding box center [766, 576] width 478 height 27
type input "Eduar Burns"
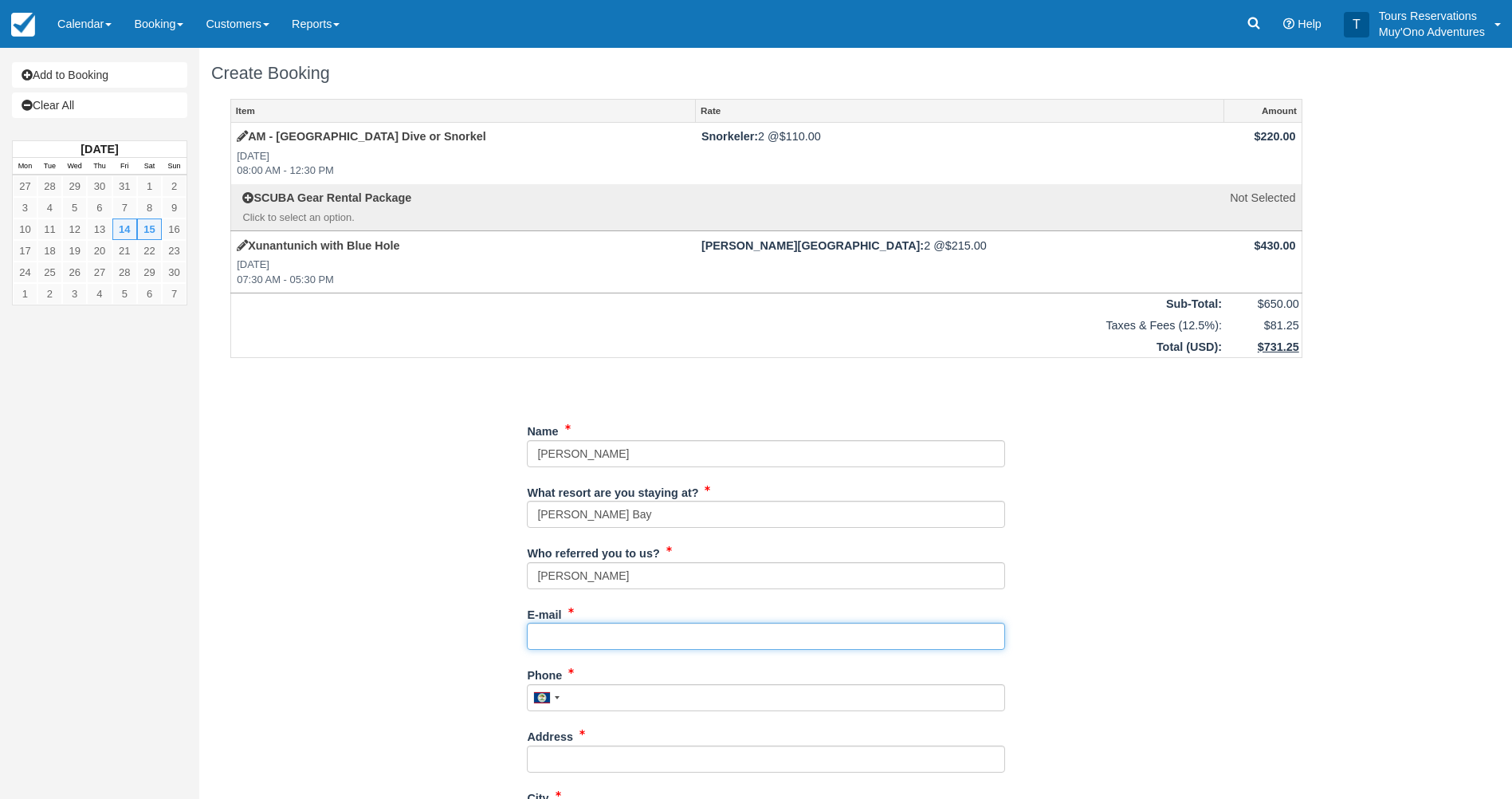
click at [576, 630] on input "E-mail" at bounding box center [766, 636] width 478 height 27
click at [665, 624] on input "E-mail" at bounding box center [766, 636] width 478 height 27
paste input "Jacobthompson8157@gmail.com"
type input "Jacobthompson8157@gmail.com"
click at [1026, 676] on div "Item Rate Amount AM - Belize Barrier Reef Dive or Snorkel Sat Nov 15, 2025 08:0…" at bounding box center [767, 731] width 1111 height 1264
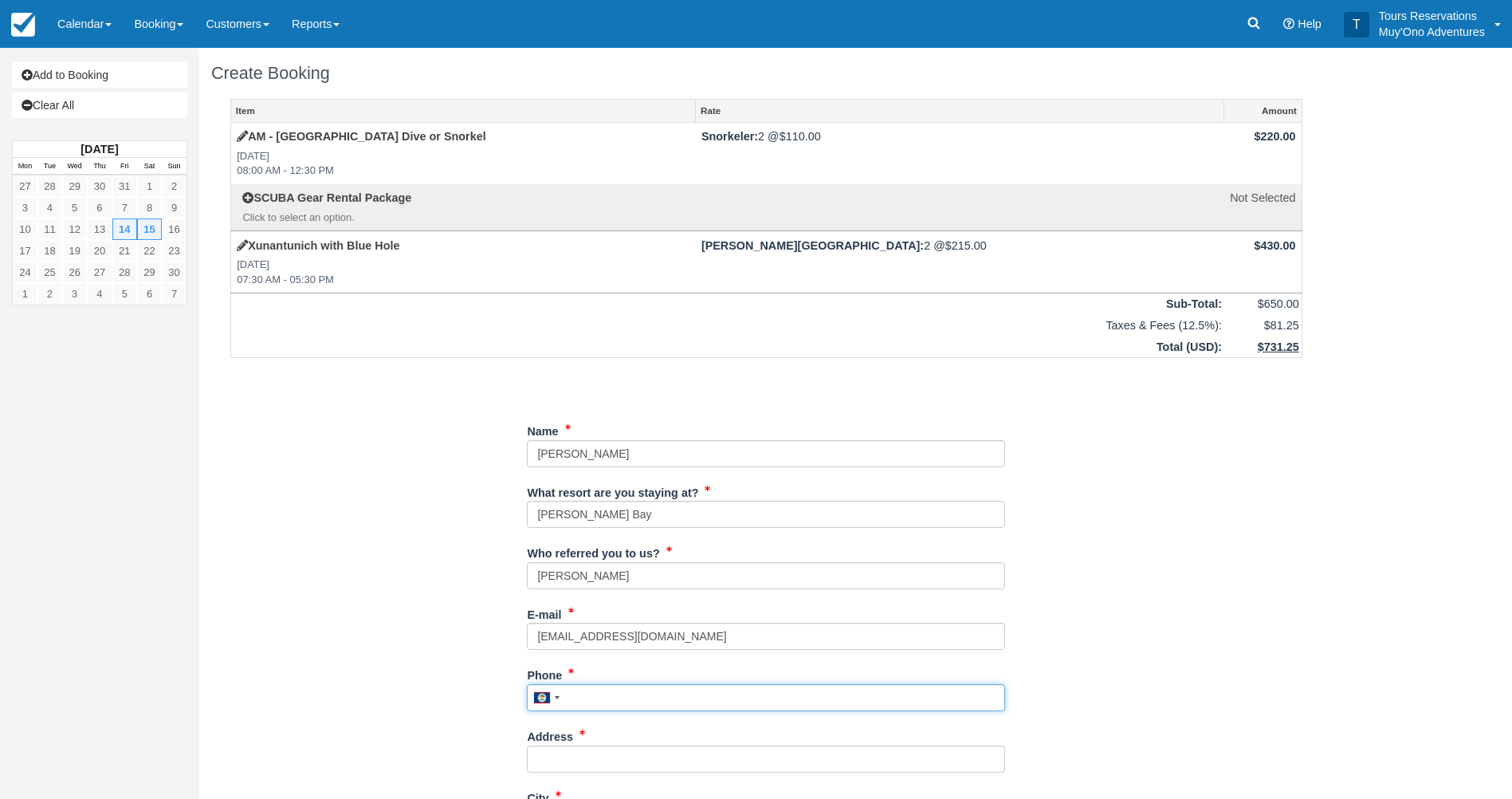
click at [593, 687] on input "Phone" at bounding box center [766, 697] width 478 height 27
paste input "6476181367"
type input "6476181367"
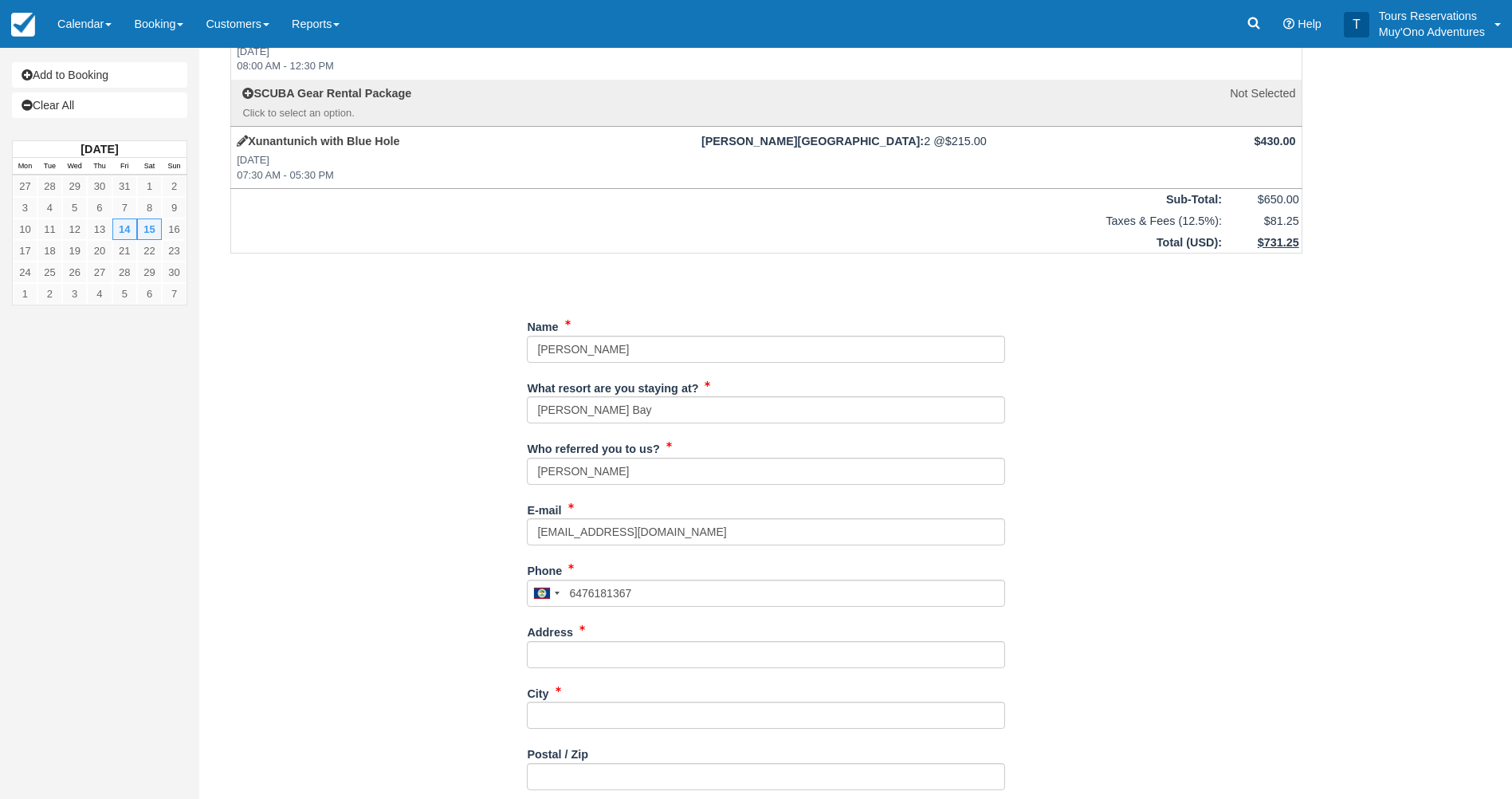
scroll to position [239, 0]
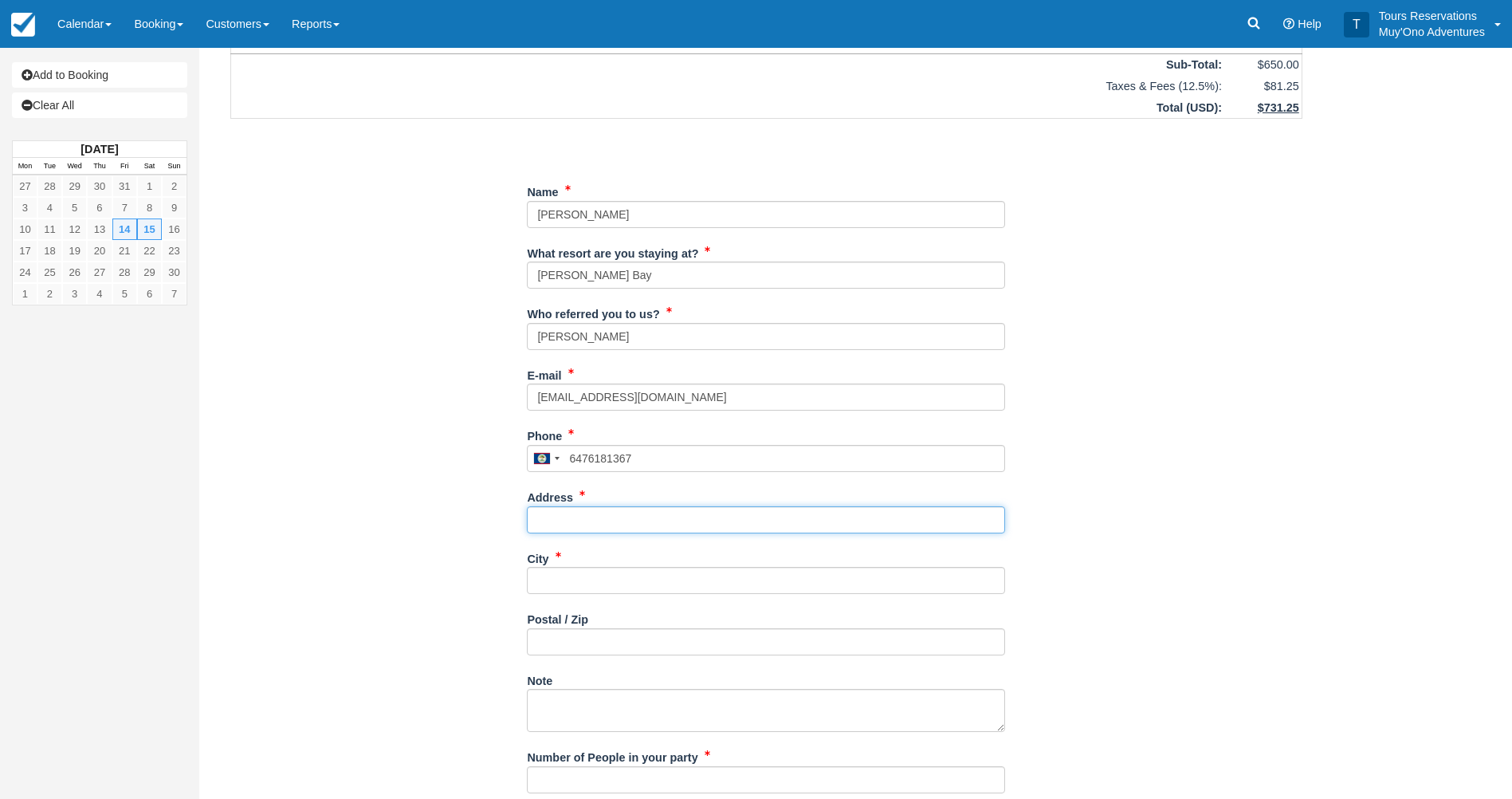
click at [594, 521] on input "Address" at bounding box center [766, 520] width 478 height 27
paste input "[STREET_ADDRESS][PERSON_NAME]"
type input "[STREET_ADDRESS][PERSON_NAME]"
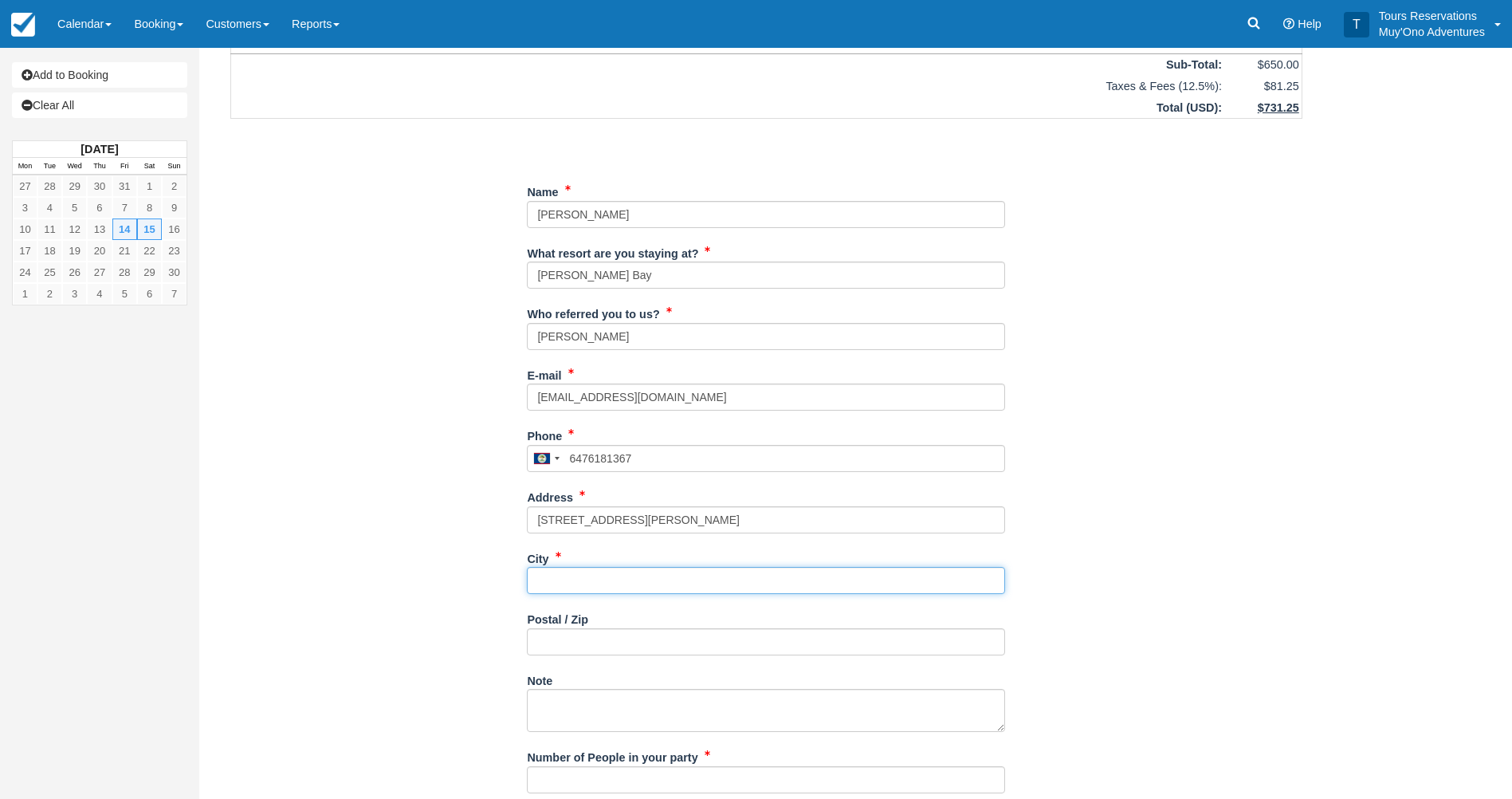
click at [569, 577] on input "City" at bounding box center [766, 580] width 478 height 27
paste input "Oshawa"
type input "Oshawa"
click at [1176, 647] on div "Item Rate Amount AM - Belize Barrier Reef Dive or Snorkel Sat Nov 15, 2025 08:0…" at bounding box center [767, 491] width 1111 height 1264
click at [538, 636] on input "Postal / Zip" at bounding box center [766, 642] width 478 height 27
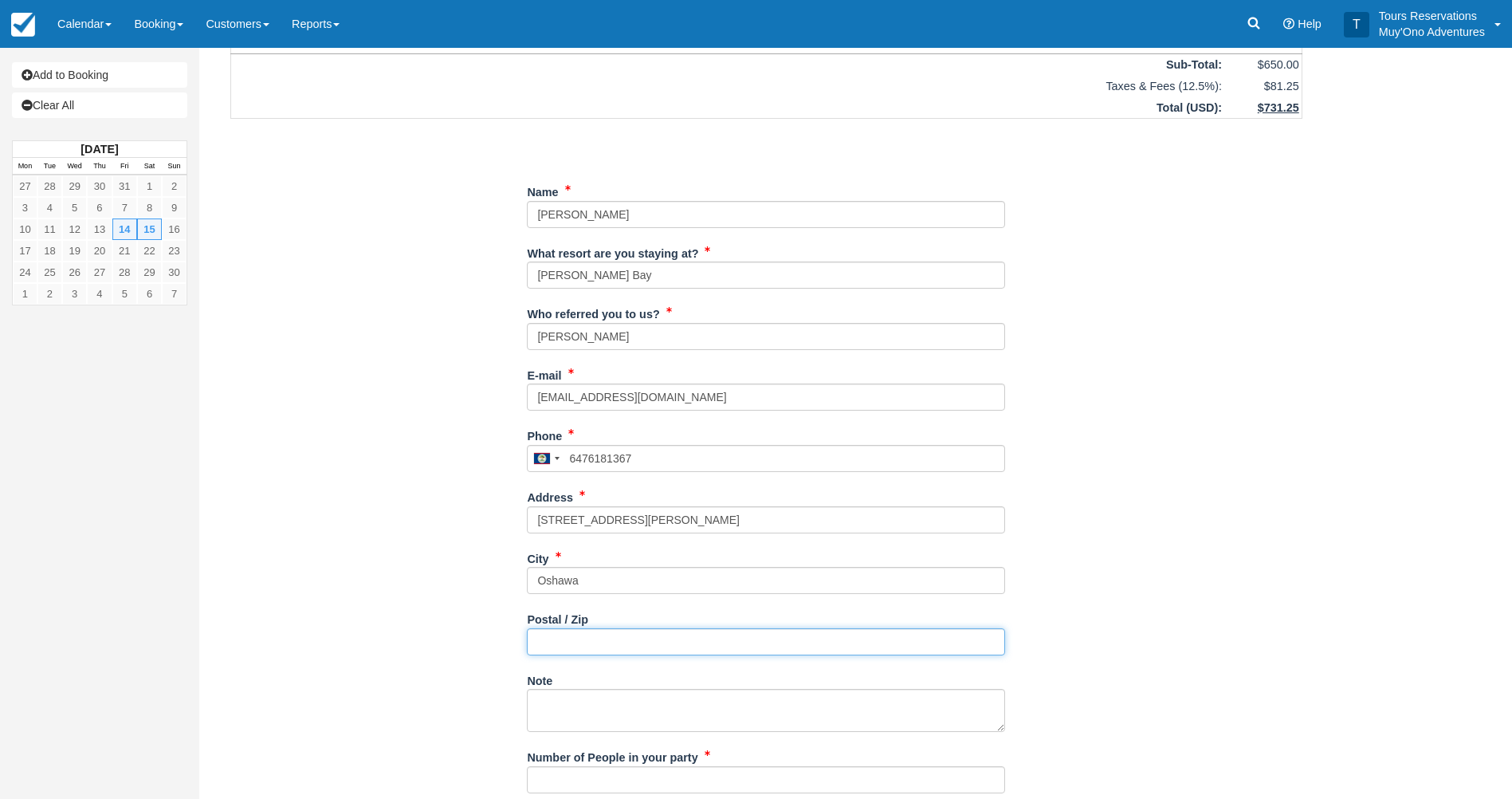
paste input "L1H3J7"
type input "L1H3J7"
click at [897, 667] on div "Note" at bounding box center [766, 700] width 478 height 65
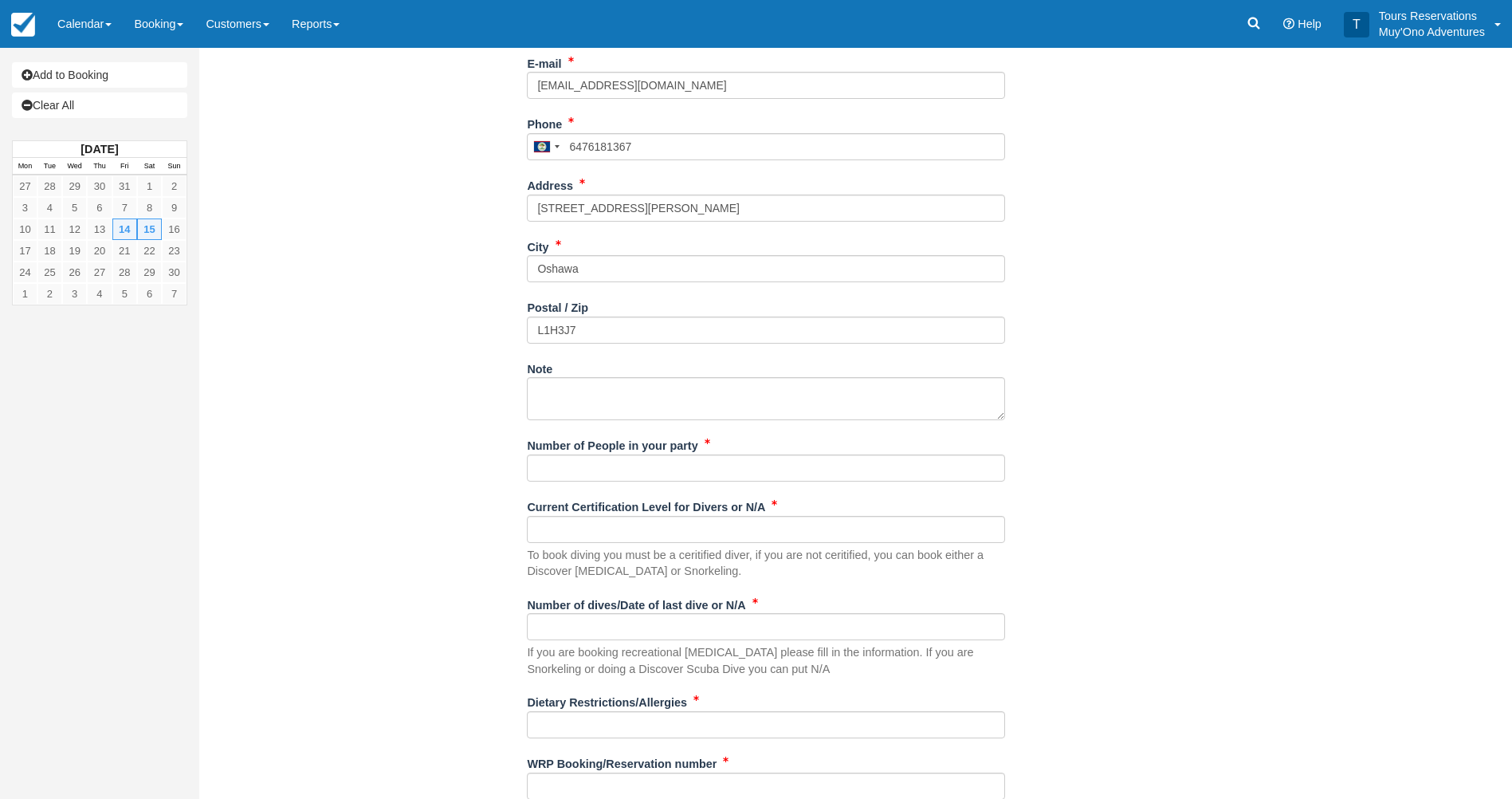
scroll to position [558, 0]
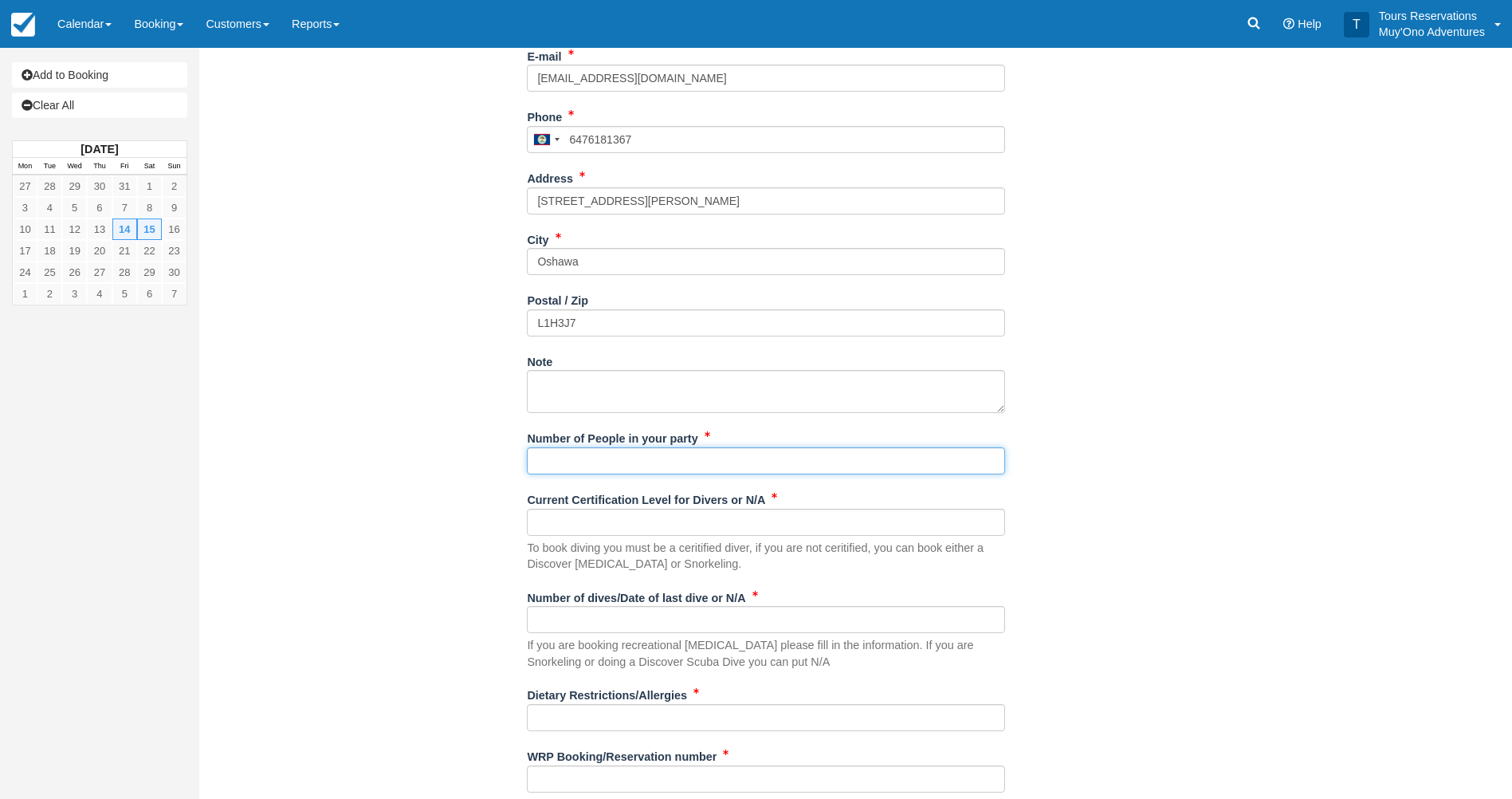
click at [611, 454] on input "Number of People in your party" at bounding box center [766, 461] width 478 height 27
type input "2px"
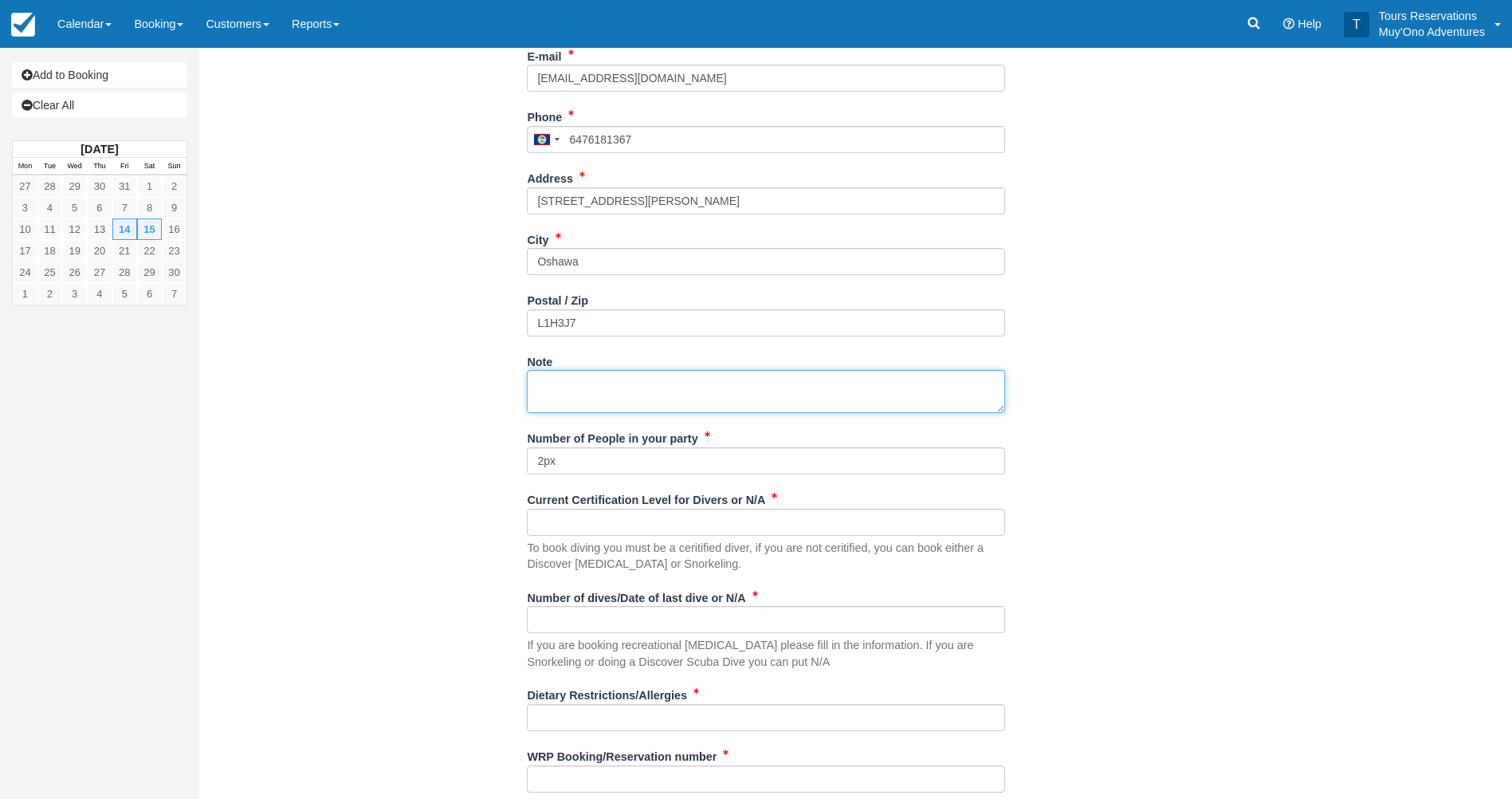
click at [663, 411] on textarea "Note" at bounding box center [766, 391] width 478 height 43
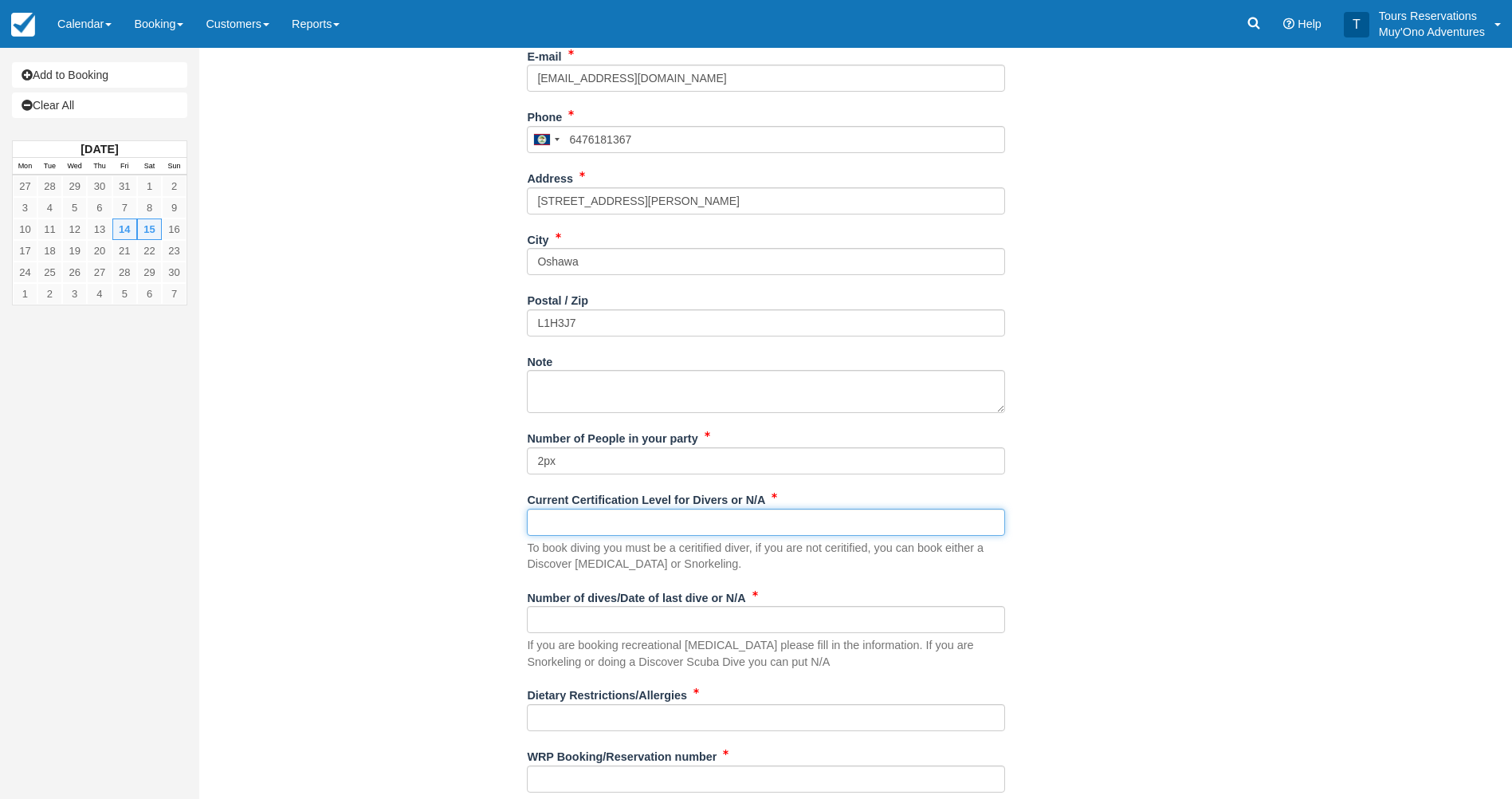
click at [624, 519] on input "Current Certification Level for Divers or N/A" at bounding box center [766, 522] width 478 height 27
type input "N/A"
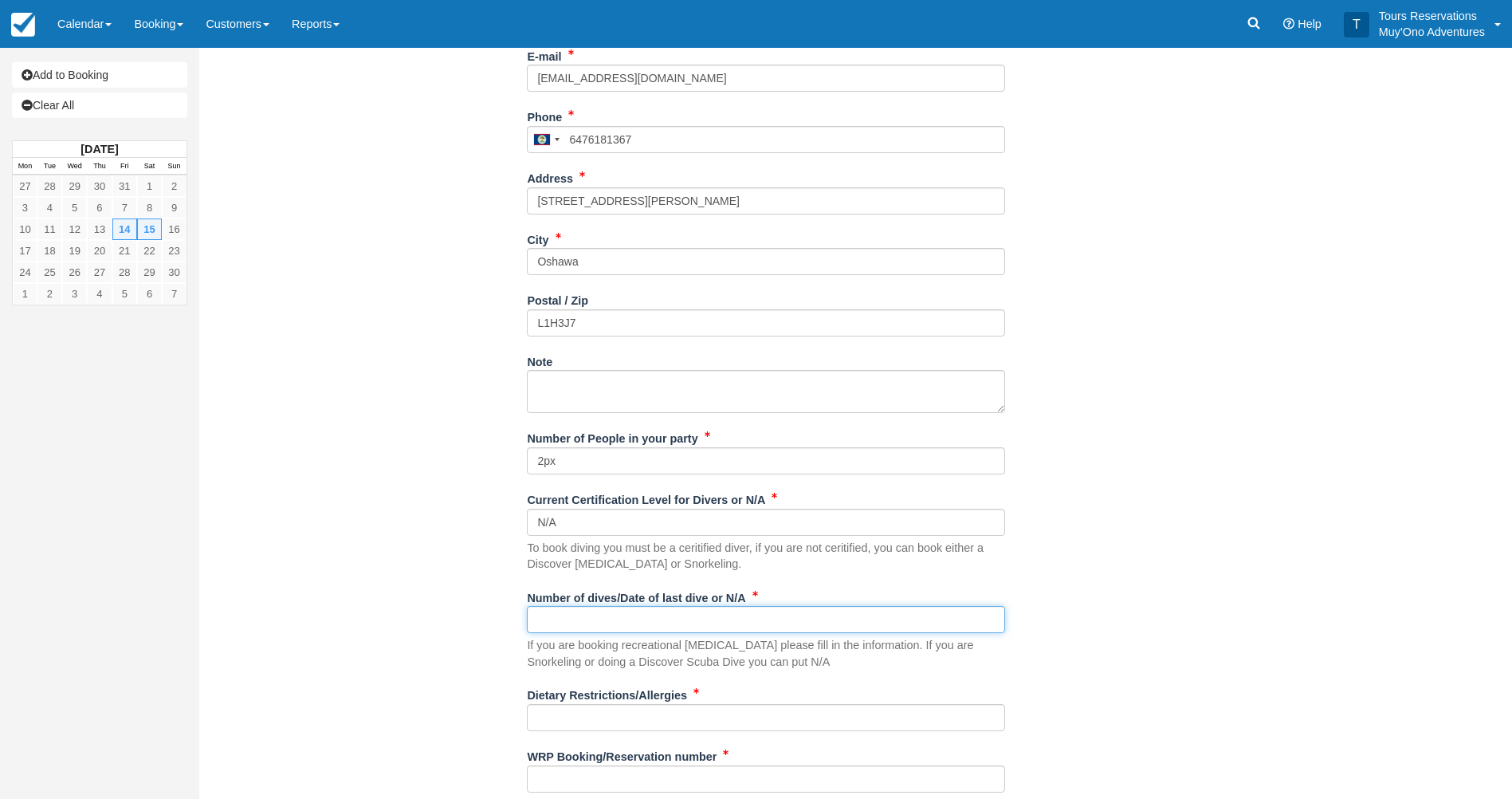
click at [637, 631] on input "Number of dives/Date of last dive or N/A" at bounding box center [766, 619] width 478 height 27
type input "N/A"
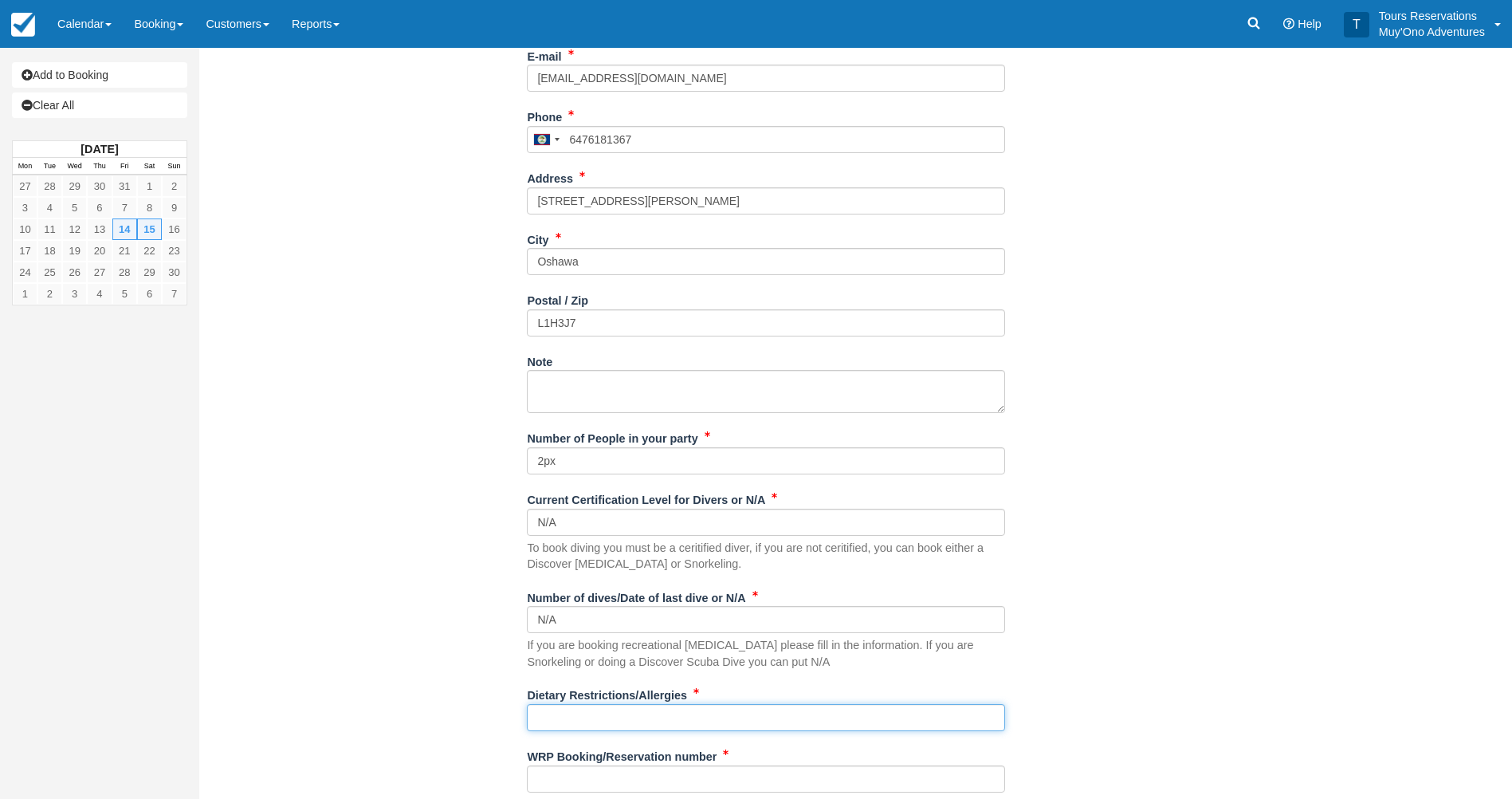
click at [572, 719] on input "Dietary Restrictions/Allergies" at bounding box center [766, 718] width 478 height 27
type input "N/A"
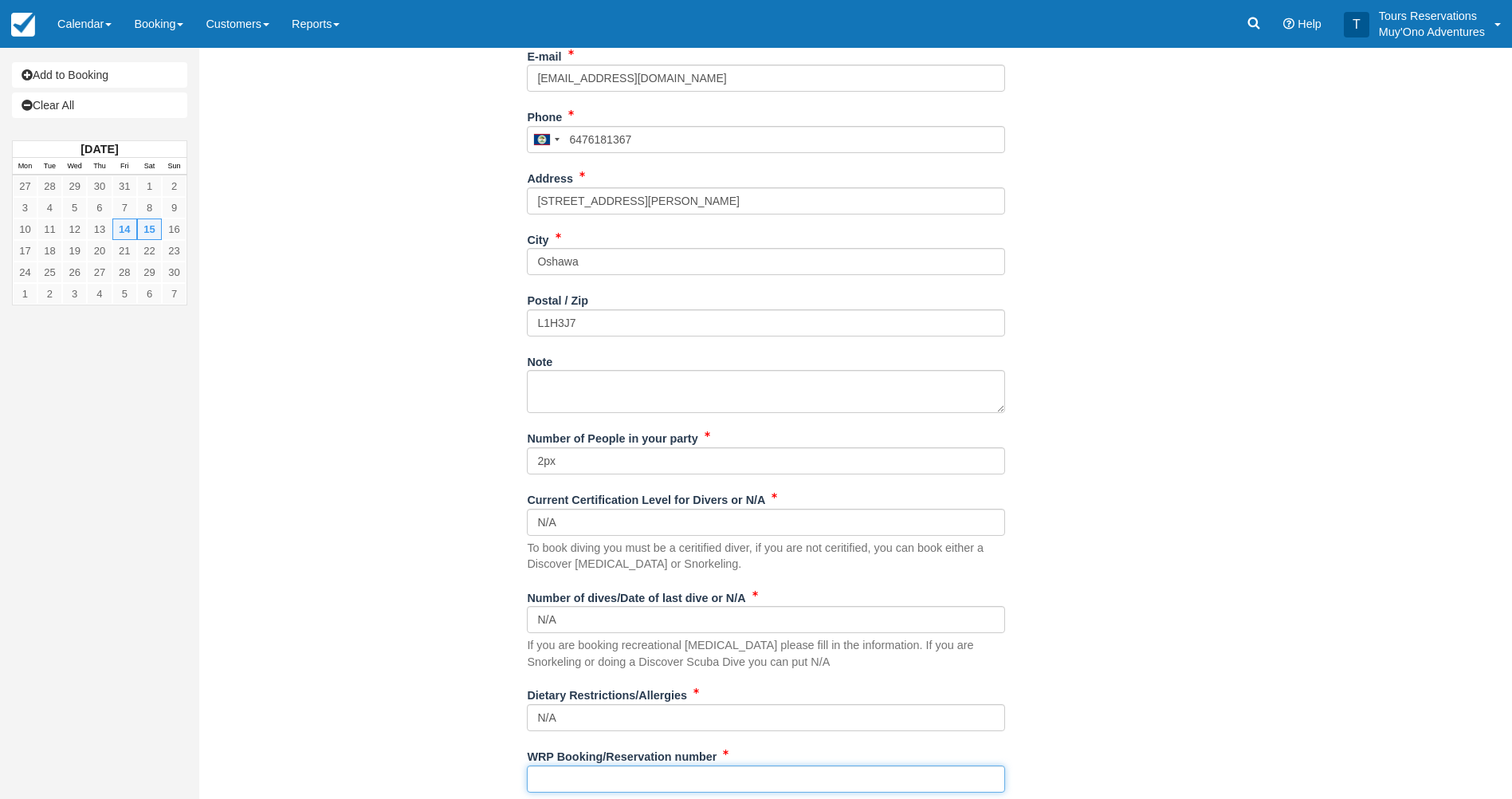
scroll to position [602, 0]
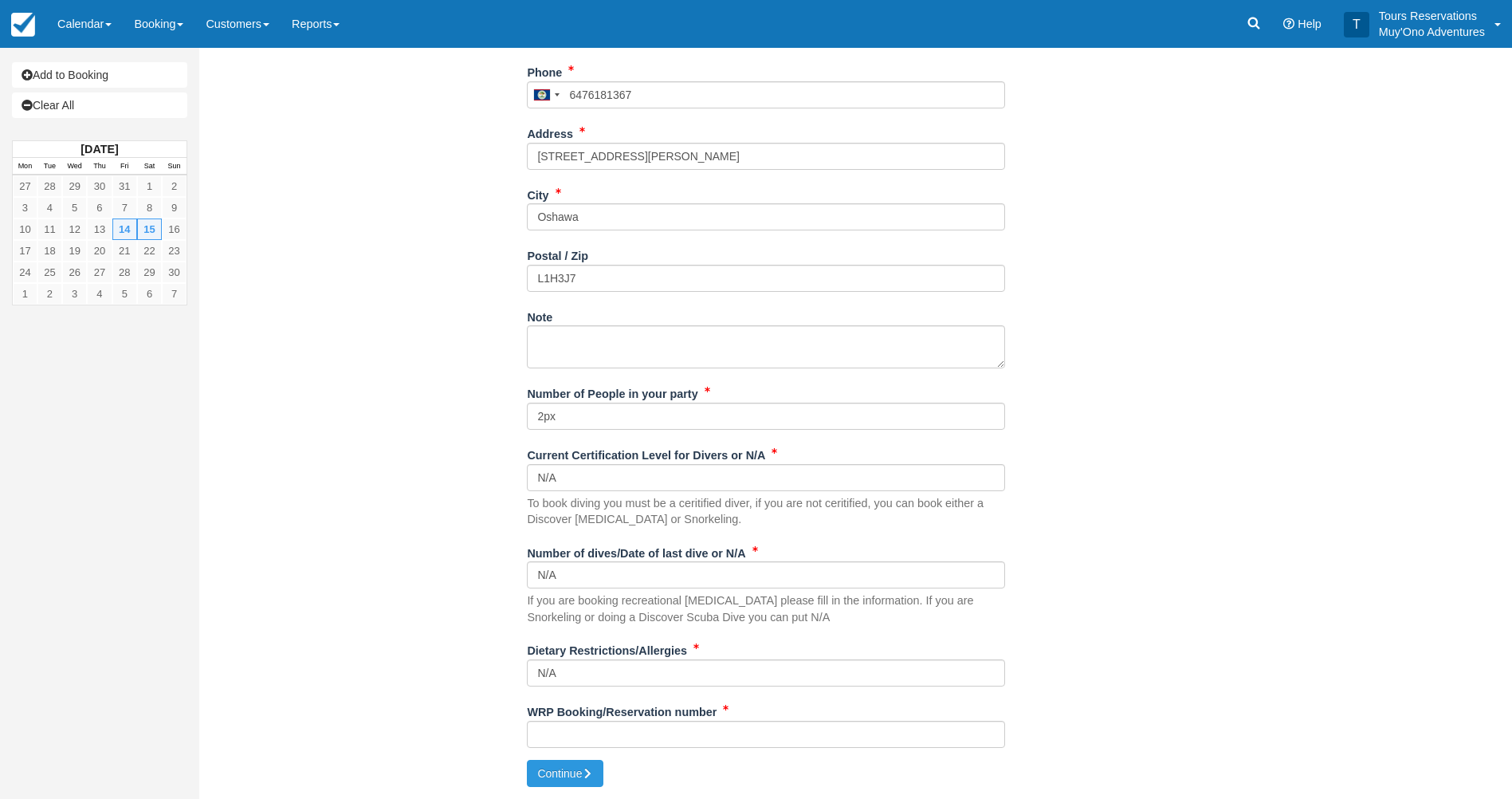
click at [436, 547] on div "Item Rate Amount AM - Belize Barrier Reef Dive or Snorkel Sat Nov 15, 2025 08:0…" at bounding box center [767, 127] width 1111 height 1264
click at [681, 741] on input "WRP Booking/Reservation number" at bounding box center [766, 734] width 478 height 27
paste input "BB25021916620011"
type input "BB25021916620011"
click at [556, 767] on button "Continue" at bounding box center [565, 773] width 76 height 27
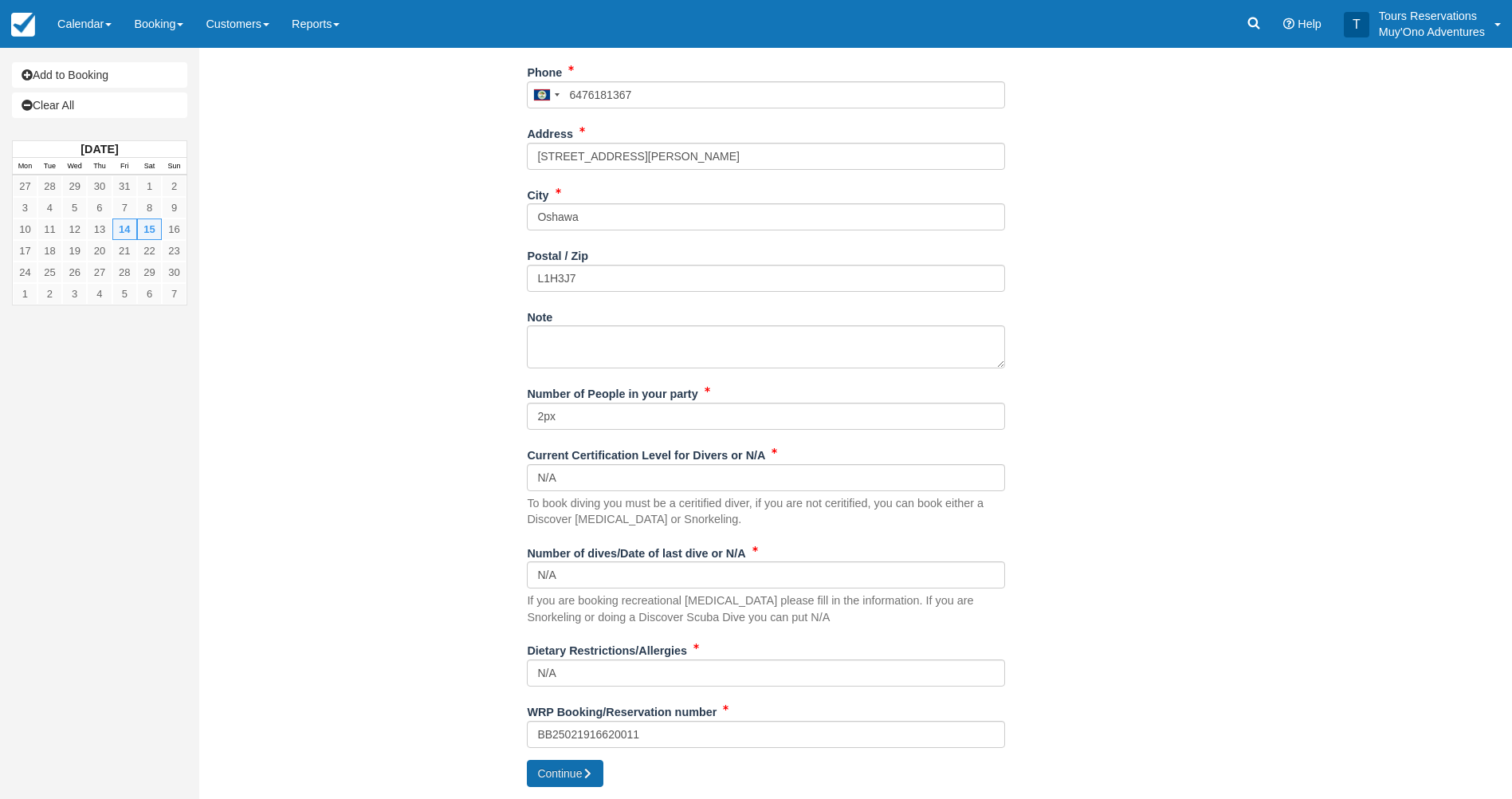
type input "+5016476181367"
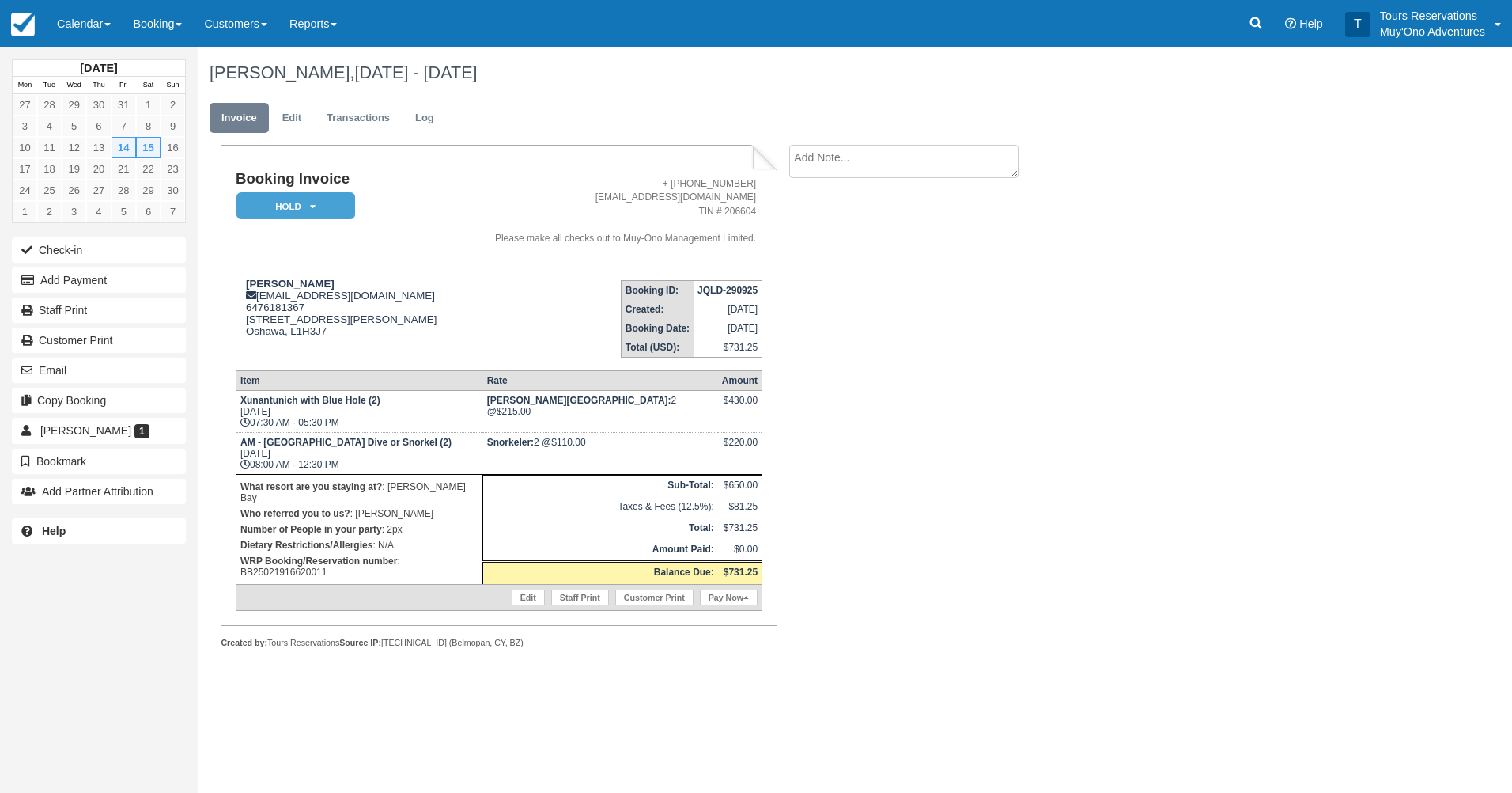
click at [707, 293] on strong "JQLD-290925" at bounding box center [728, 290] width 60 height 11
copy tbody "JQLD-290925"
click at [1267, 29] on link at bounding box center [1256, 24] width 37 height 48
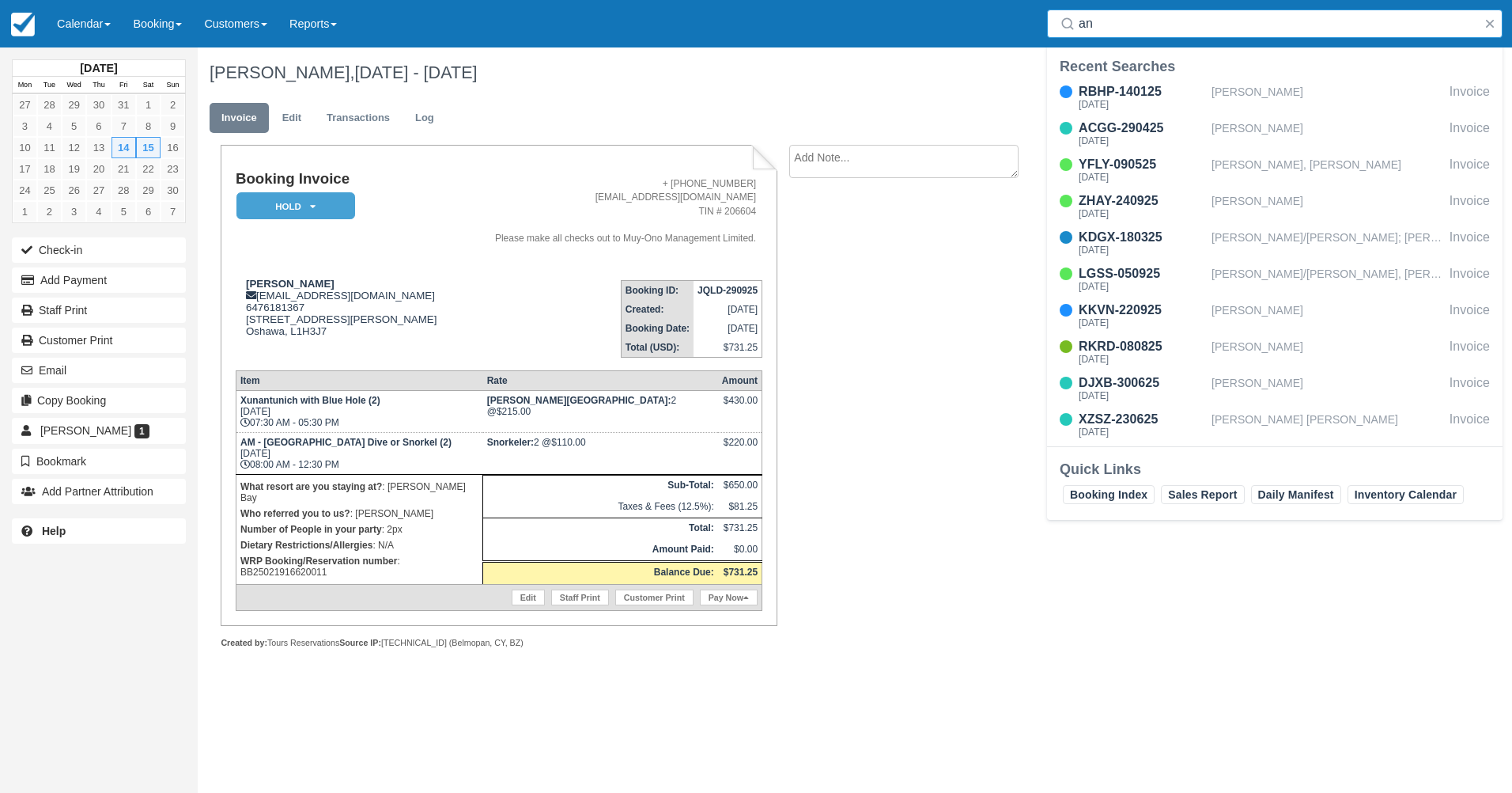
type input "a"
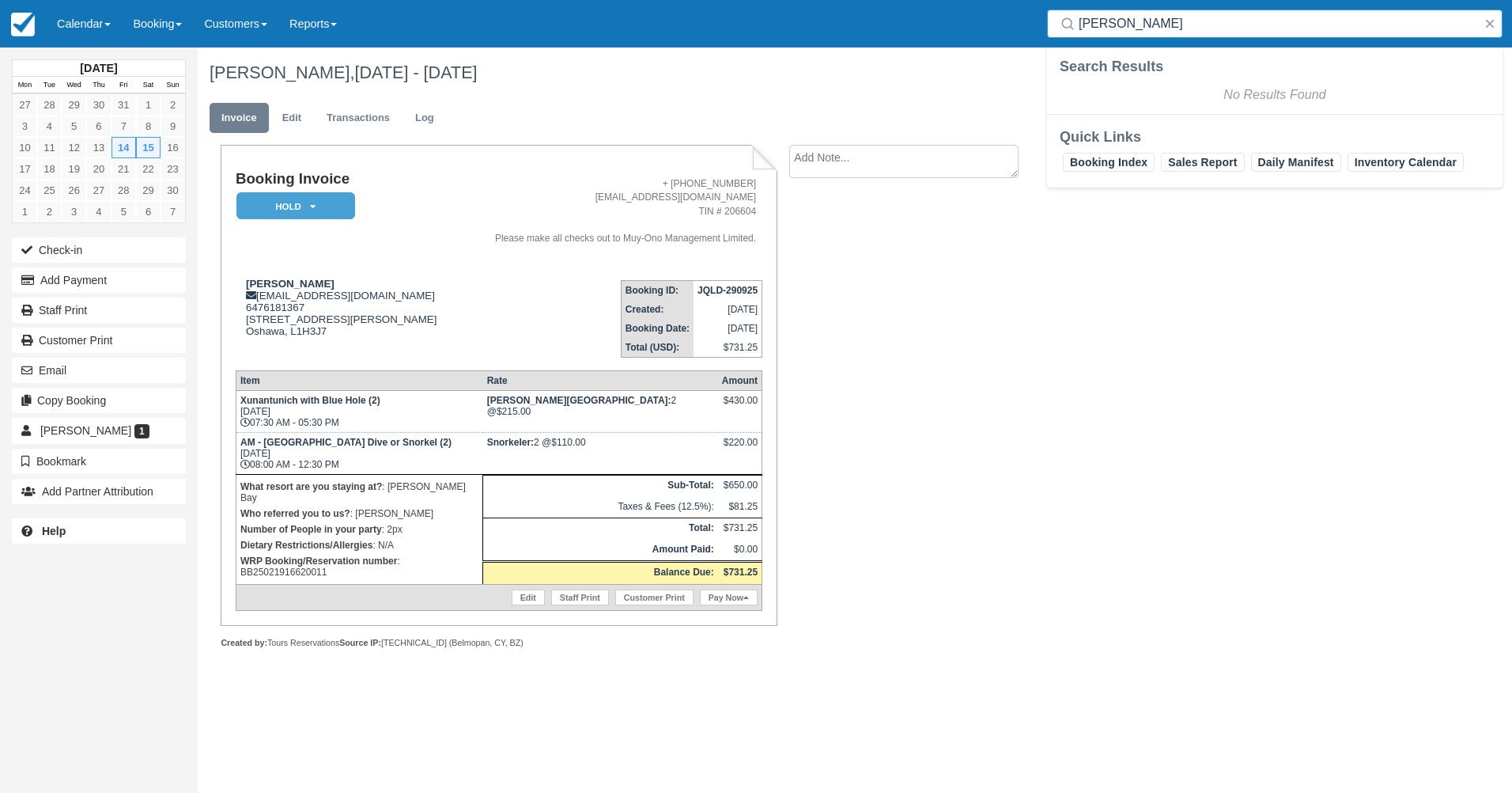
drag, startPoint x: 1206, startPoint y: 23, endPoint x: 1352, endPoint y: 23, distance: 146.0
click at [1313, 23] on input "[PERSON_NAME]" at bounding box center [1279, 24] width 399 height 29
type input "n"
type input "RBHP"
click at [1198, 250] on div "Jacob Thompson, Nov 14 - Nov 15 2025 Invoice Edit Transactions Log Booking Invo…" at bounding box center [765, 365] width 1134 height 636
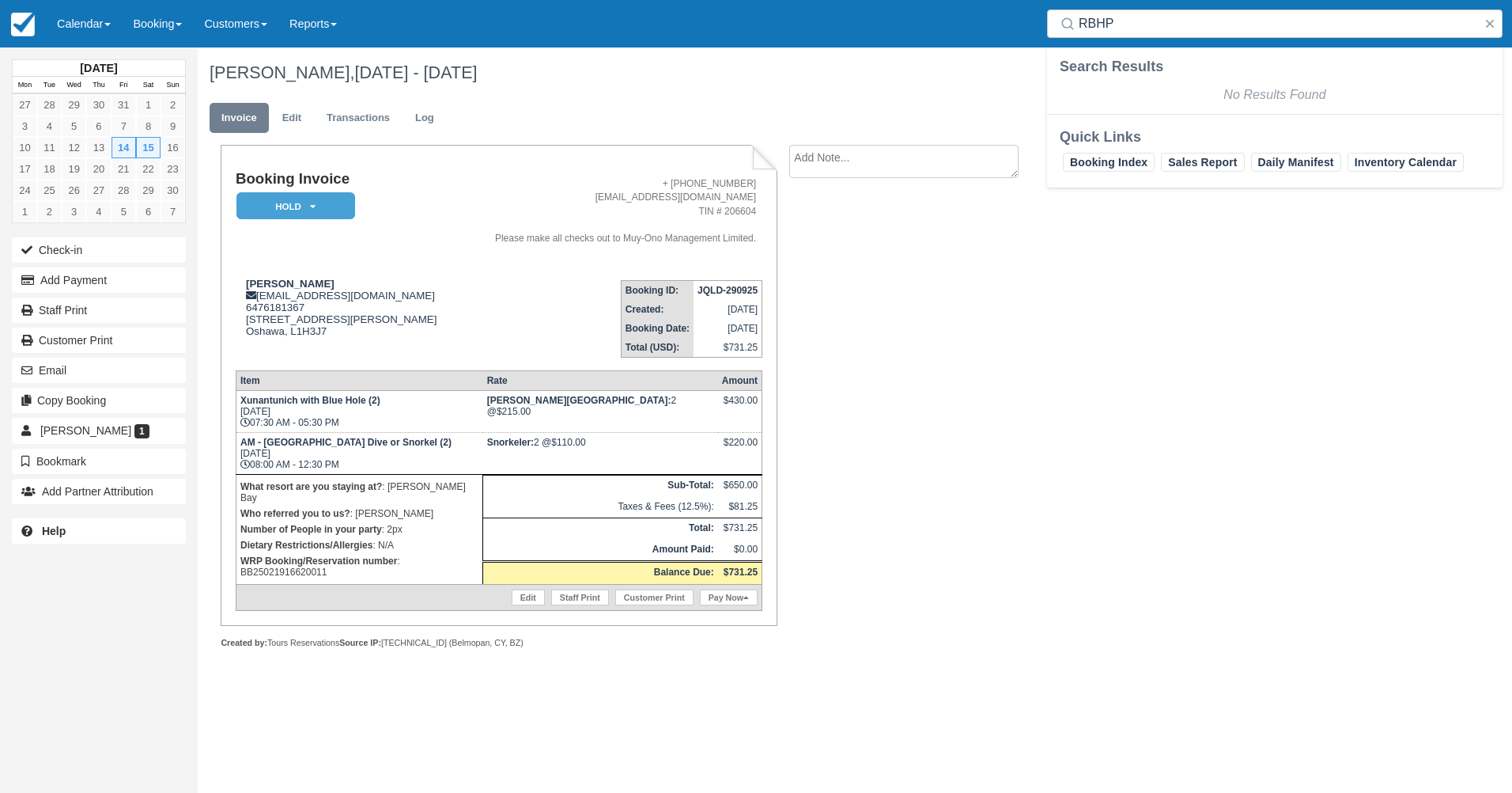
click at [1150, 309] on div "Jacob Thompson, Nov 14 - Nov 15 2025 Invoice Edit Transactions Log Booking Invo…" at bounding box center [765, 365] width 1134 height 636
click at [903, 353] on div "Booking Invoice HOLD   Pending Deposit Paid Cancelled Void Muy'Ono Resorts Swee…" at bounding box center [632, 413] width 870 height 538
click at [1146, 29] on input "RBHP" at bounding box center [1279, 24] width 399 height 29
click at [1145, 29] on input "RBHP" at bounding box center [1279, 24] width 399 height 29
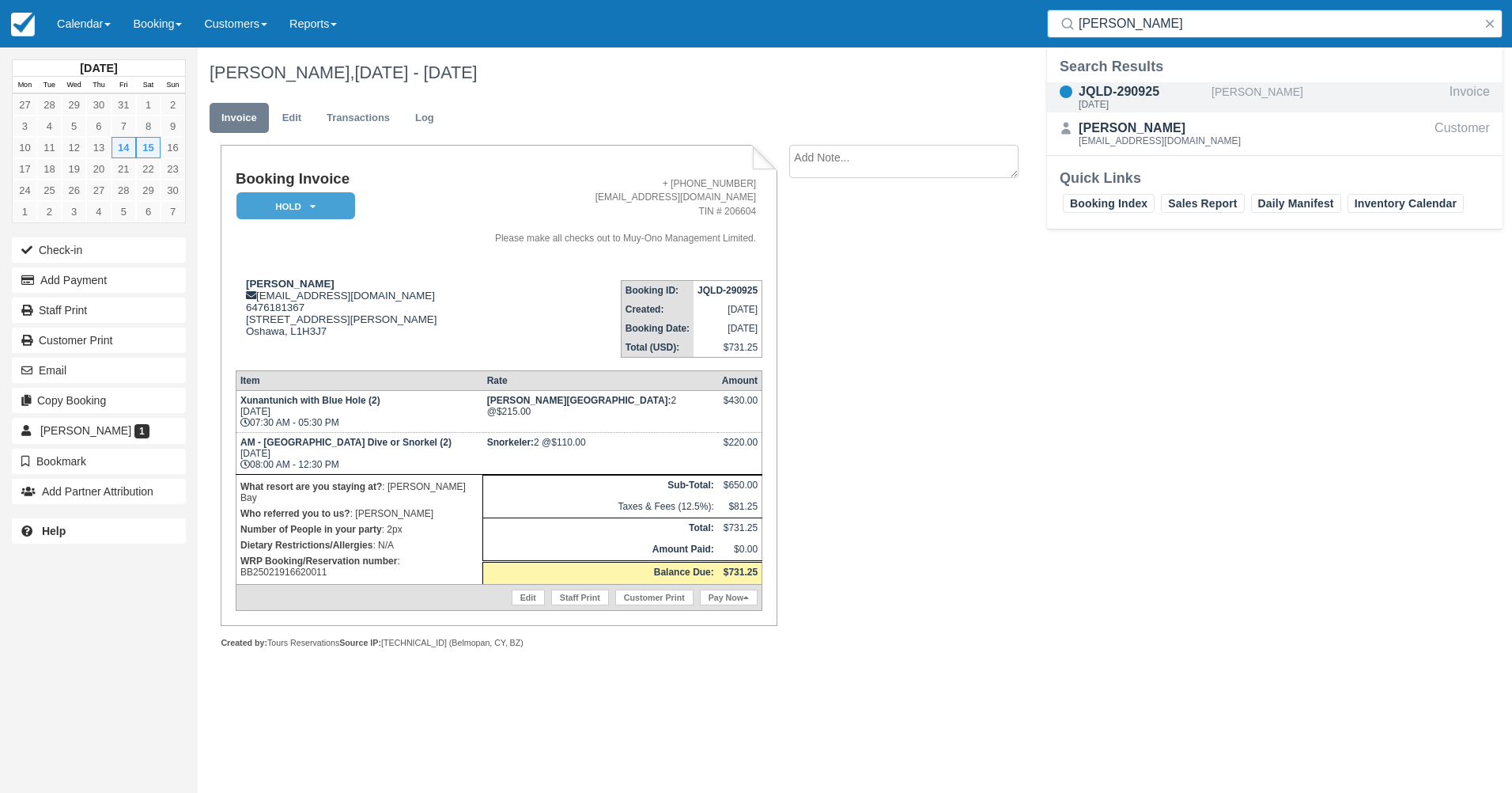
type input "jacob th"
click at [1121, 88] on div "JQLD-290925" at bounding box center [1142, 92] width 126 height 19
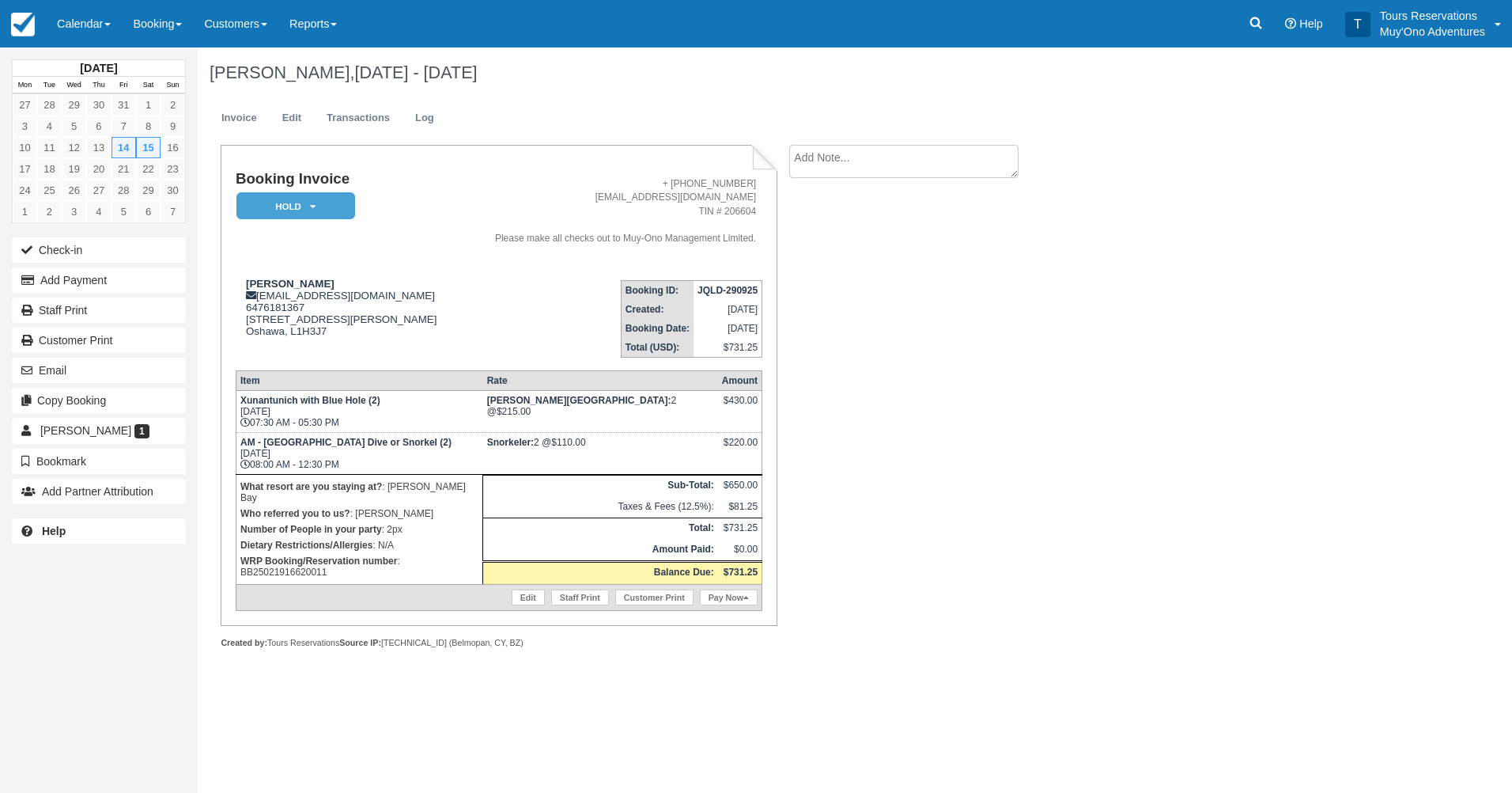
click at [741, 289] on strong "JQLD-290925" at bounding box center [728, 290] width 60 height 11
copy tbody "JQLD-290925"
click at [318, 202] on em "HOLD" at bounding box center [296, 205] width 119 height 28
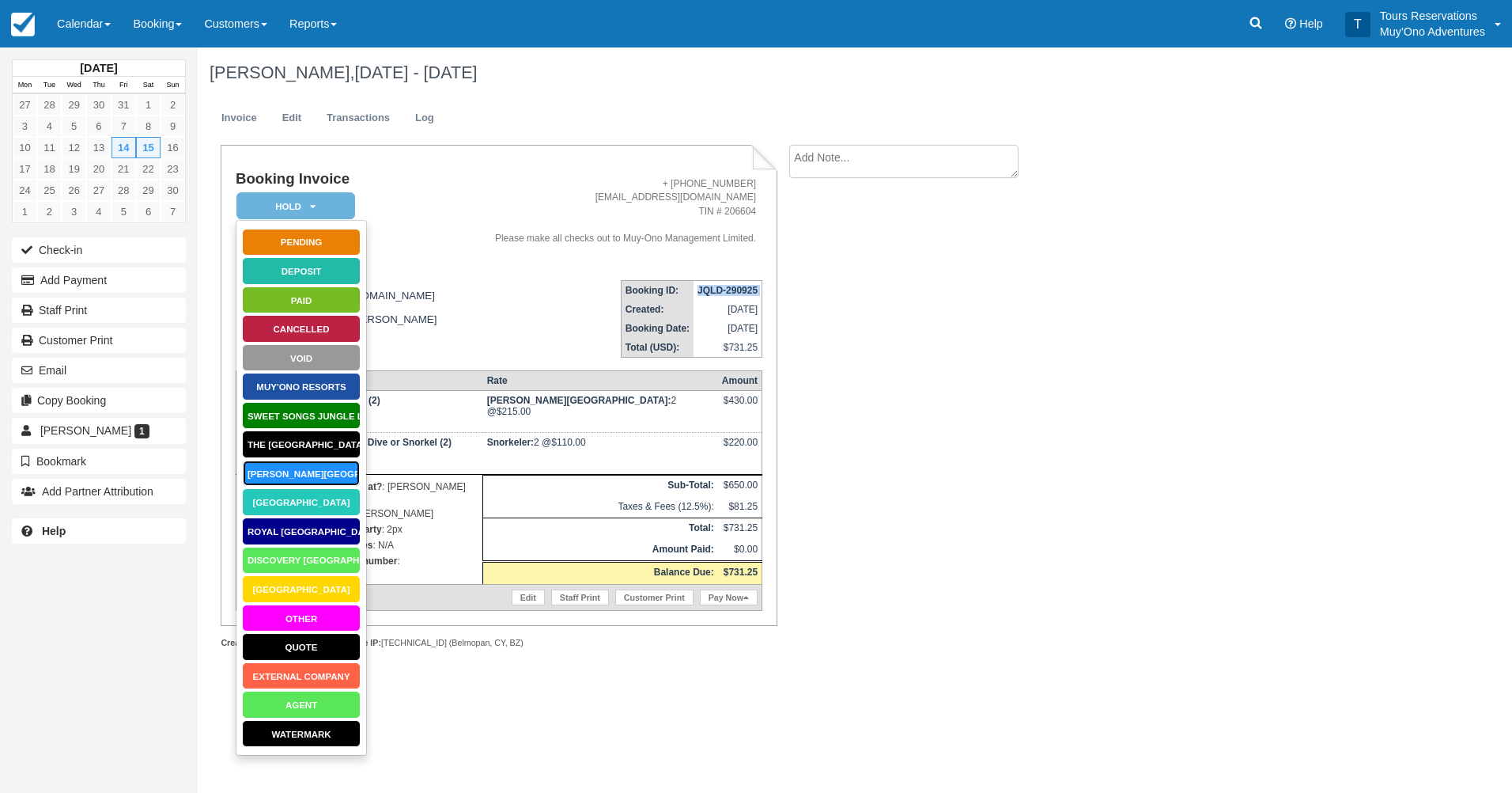
click at [301, 473] on link "[PERSON_NAME][GEOGRAPHIC_DATA]" at bounding box center [301, 473] width 119 height 28
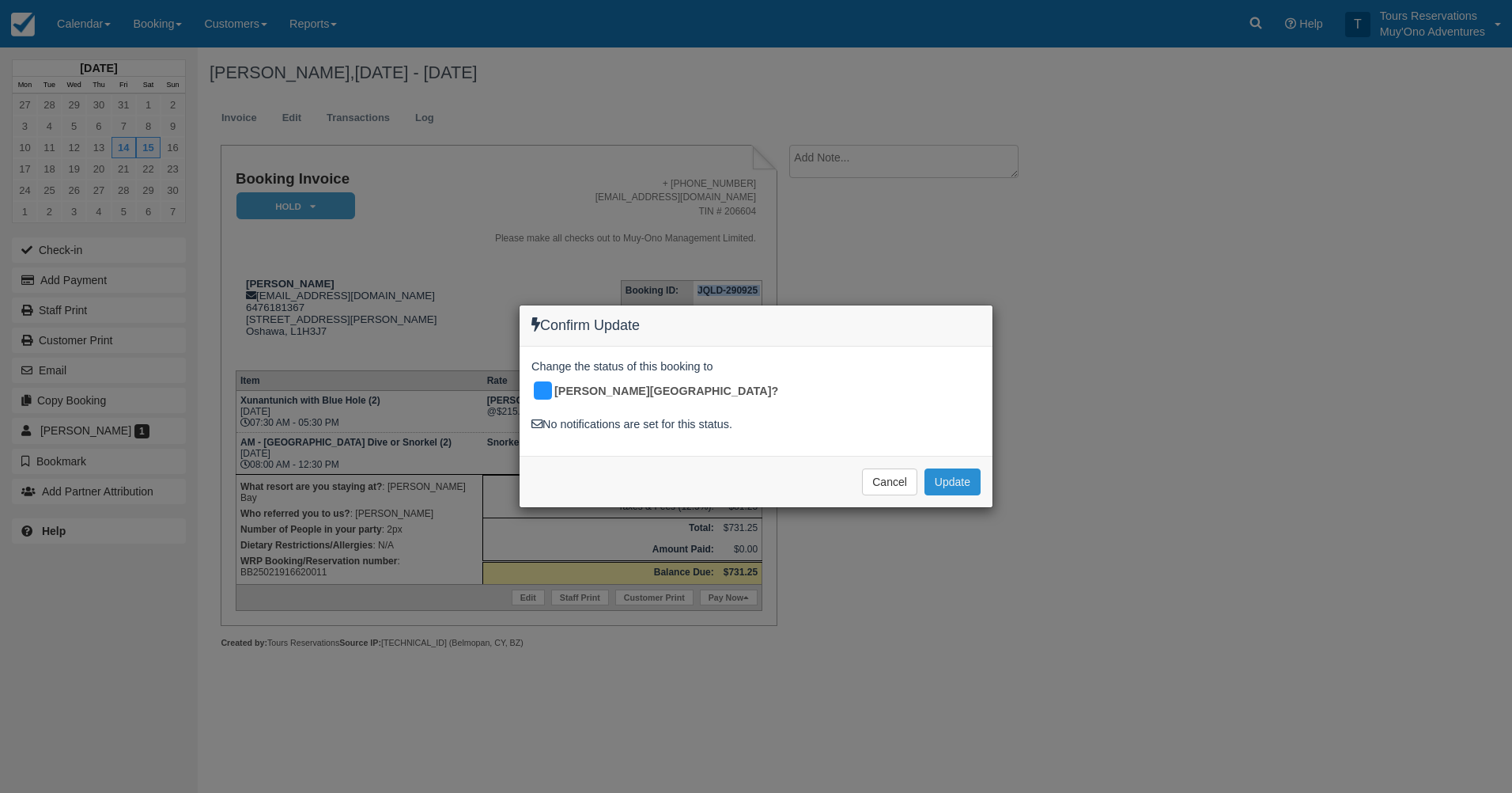
click at [943, 469] on button "Update" at bounding box center [953, 482] width 56 height 27
